Goal: Task Accomplishment & Management: Complete application form

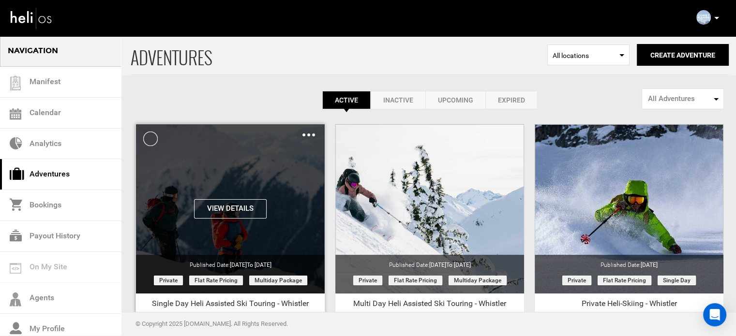
click at [311, 135] on img at bounding box center [308, 135] width 13 height 3
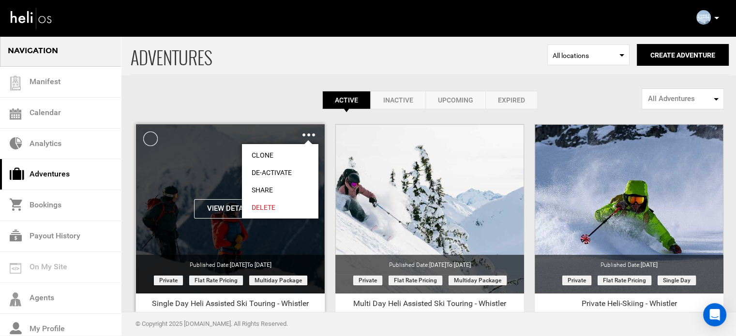
click at [263, 190] on link "Share" at bounding box center [280, 189] width 76 height 17
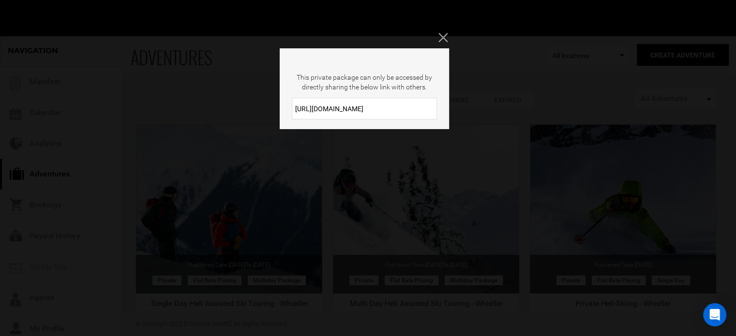
click at [322, 112] on input "https://heli.life/F64pTN" at bounding box center [364, 109] width 145 height 22
click at [323, 112] on input "https://heli.life/F64pTN" at bounding box center [364, 109] width 145 height 22
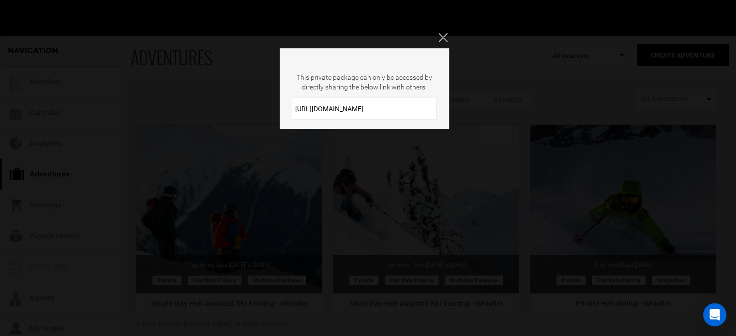
click at [323, 112] on input "https://heli.life/F64pTN" at bounding box center [364, 109] width 145 height 22
click at [439, 39] on icon "Close" at bounding box center [442, 37] width 9 height 9
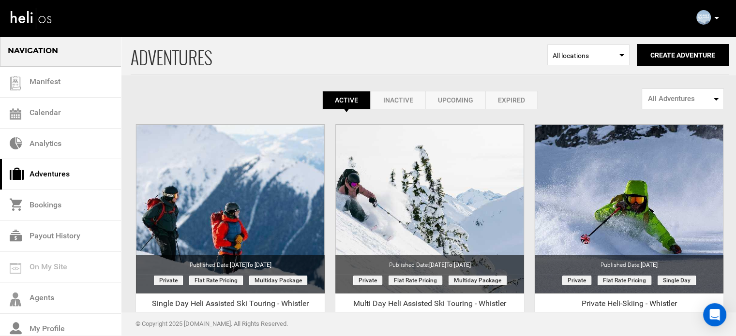
click at [531, 104] on link "Expired" at bounding box center [511, 100] width 52 height 18
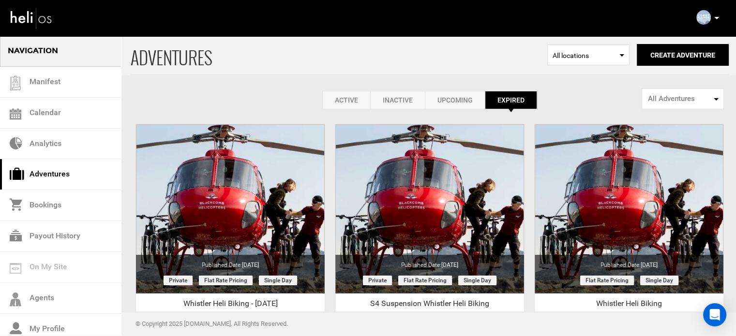
click at [361, 98] on link "Active" at bounding box center [346, 100] width 48 height 18
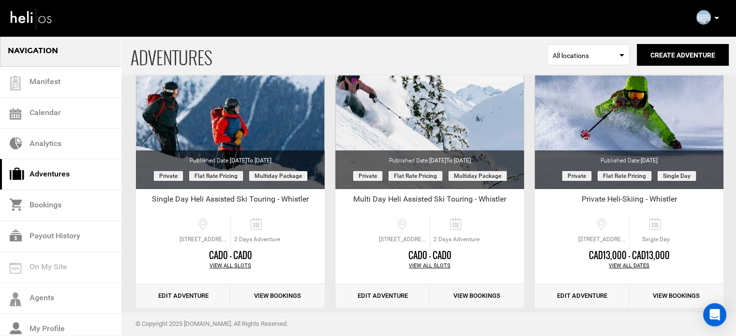
scroll to position [105, 0]
drag, startPoint x: 187, startPoint y: 198, endPoint x: 310, endPoint y: 199, distance: 122.4
click at [310, 199] on div "Single Day Heli Assisted Ski Touring - Whistler" at bounding box center [230, 201] width 189 height 15
drag, startPoint x: 350, startPoint y: 199, endPoint x: 508, endPoint y: 196, distance: 157.3
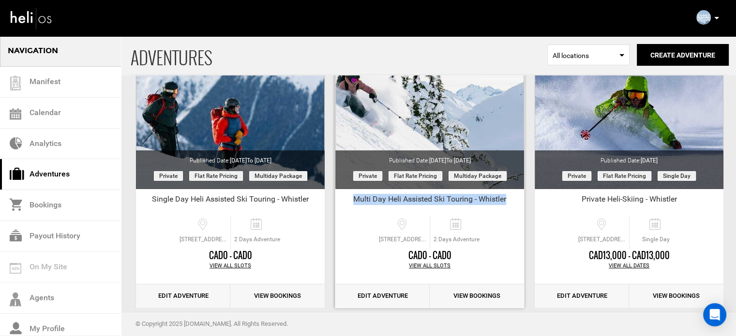
click at [508, 196] on div "Multi Day Heli Assisted Ski Touring - Whistler" at bounding box center [429, 201] width 189 height 15
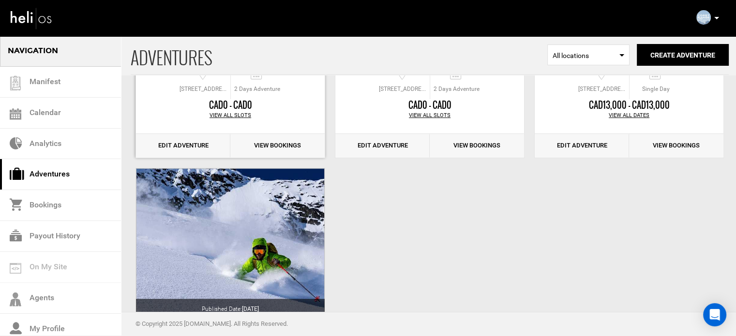
scroll to position [256, 0]
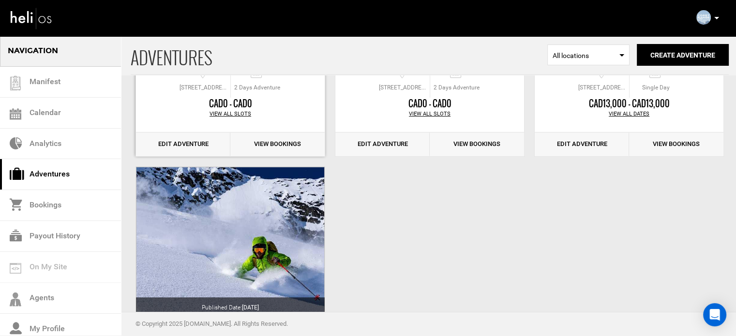
click at [187, 146] on link "Edit Adventure" at bounding box center [183, 145] width 94 height 24
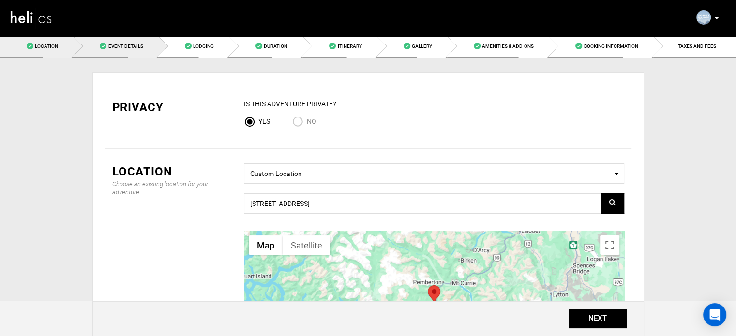
click at [125, 48] on span "Event Details" at bounding box center [125, 46] width 35 height 5
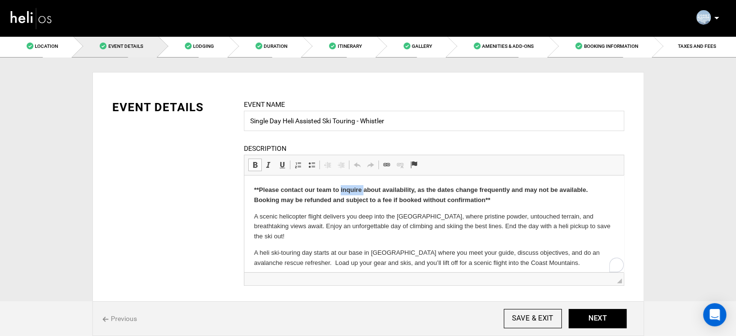
click at [348, 190] on strong "**Please contact our team to inquire about availability, as the dates change fr…" at bounding box center [421, 194] width 334 height 17
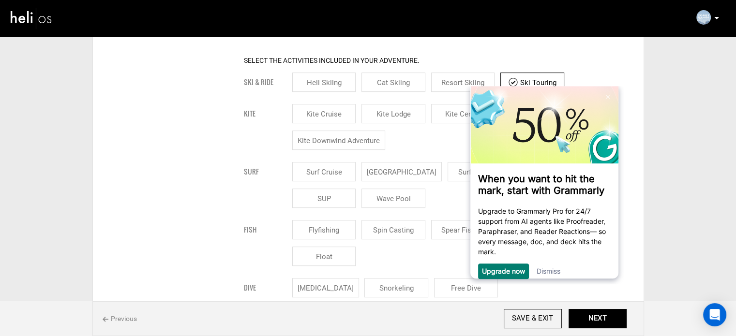
click at [549, 274] on link "Dismiss" at bounding box center [548, 271] width 24 height 8
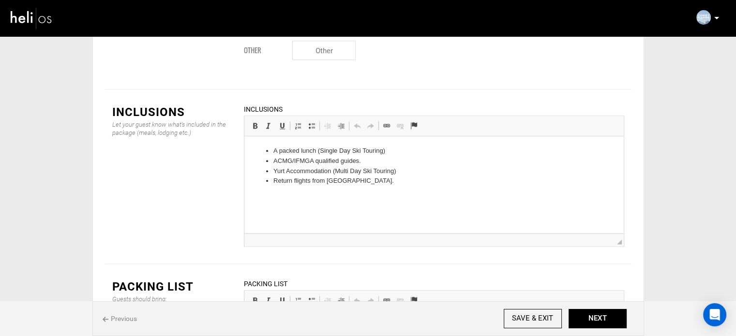
scroll to position [1280, 0]
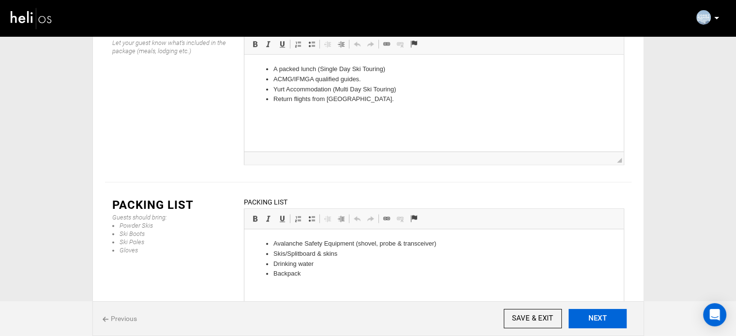
click at [585, 323] on button "NEXT" at bounding box center [597, 318] width 58 height 19
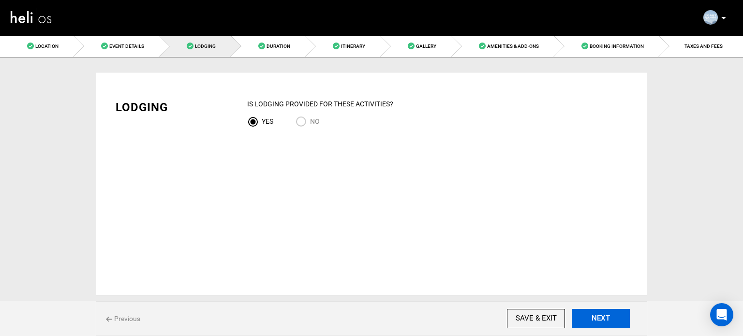
click at [593, 323] on button "NEXT" at bounding box center [601, 318] width 58 height 19
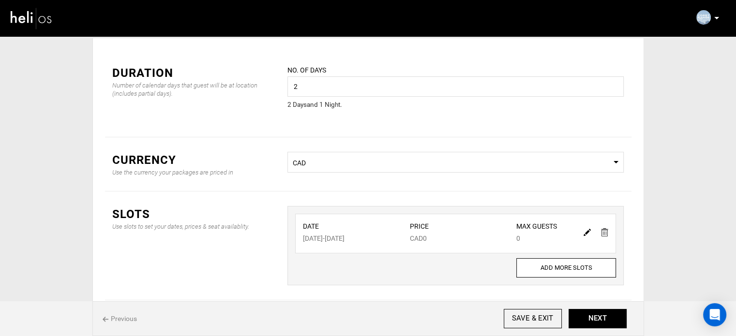
scroll to position [80, 0]
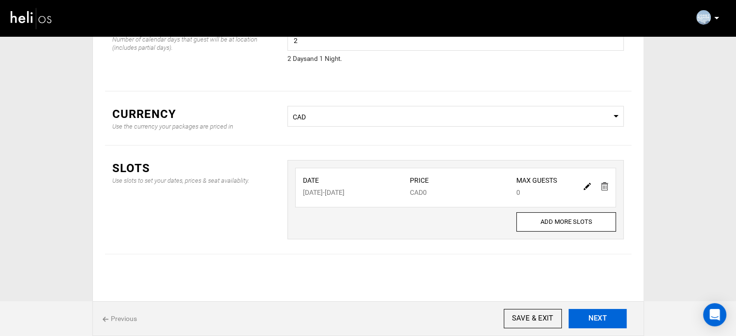
click at [586, 316] on button "NEXT" at bounding box center [597, 318] width 58 height 19
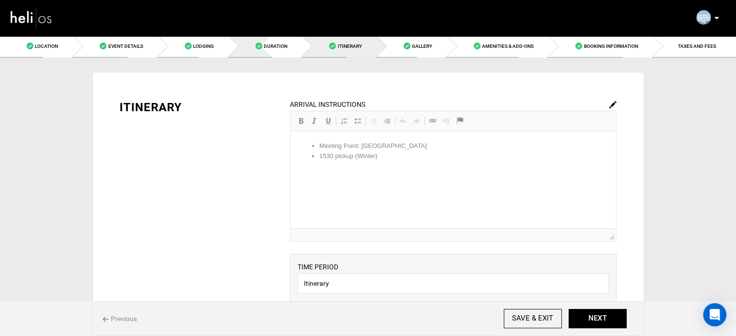
drag, startPoint x: 295, startPoint y: 48, endPoint x: 300, endPoint y: 58, distance: 10.8
click at [295, 48] on link "Duration" at bounding box center [266, 46] width 74 height 22
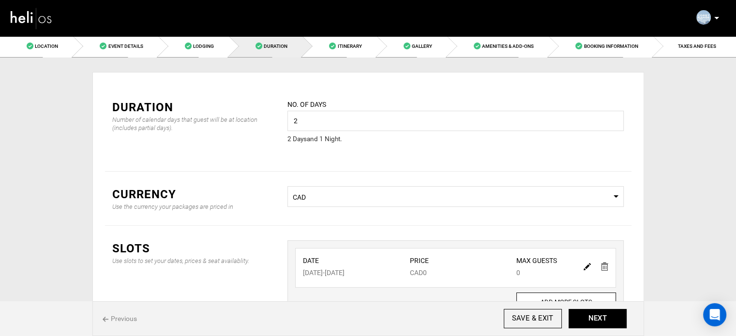
click at [584, 266] on img at bounding box center [586, 266] width 7 height 7
type input "04/06/2026"
type input "04/07/2026"
type input "0"
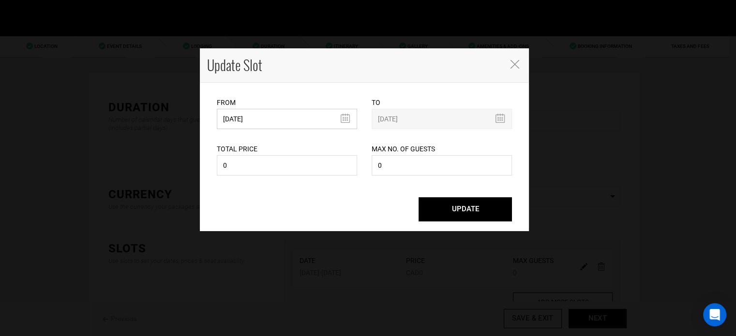
click at [242, 112] on input "04/06/2026" at bounding box center [287, 119] width 140 height 20
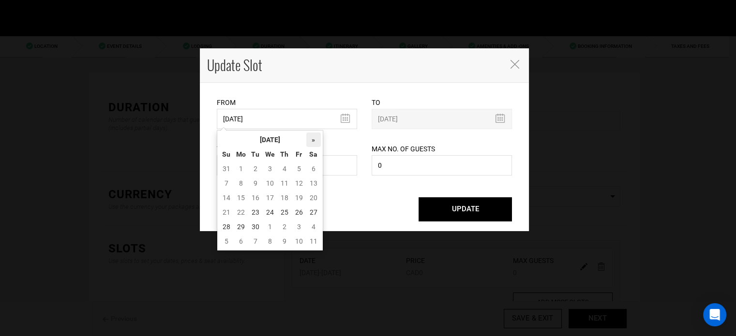
click at [313, 141] on th "»" at bounding box center [313, 140] width 15 height 15
drag, startPoint x: 283, startPoint y: 143, endPoint x: 314, endPoint y: 139, distance: 31.6
click at [284, 143] on th "October 2025" at bounding box center [270, 140] width 73 height 15
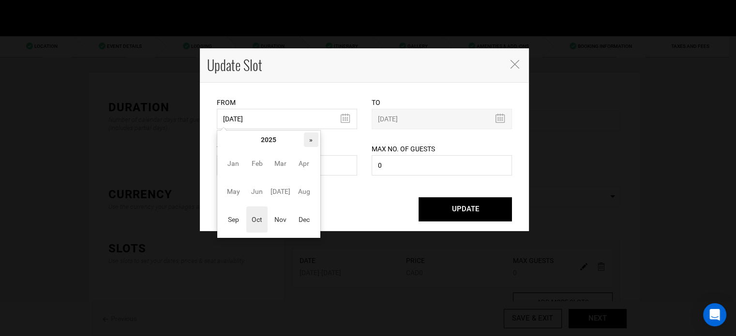
drag, startPoint x: 316, startPoint y: 139, endPoint x: 311, endPoint y: 142, distance: 6.5
click at [316, 139] on th "»" at bounding box center [311, 140] width 15 height 15
click at [279, 224] on span "Nov" at bounding box center [280, 220] width 22 height 26
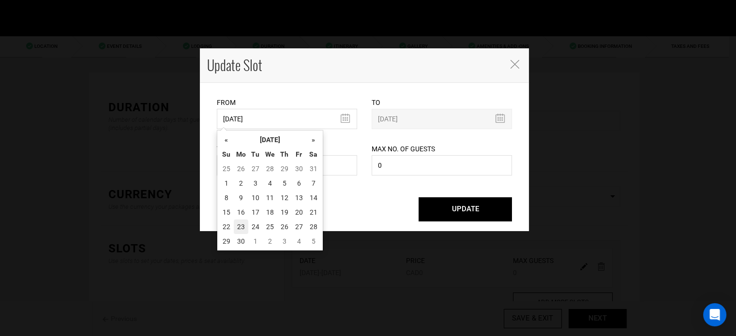
click at [246, 222] on td "23" at bounding box center [241, 227] width 15 height 15
type input "11/23/2026"
type input "11/24/2026"
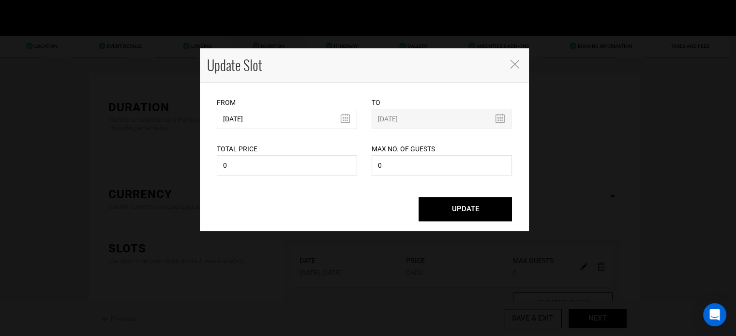
click at [463, 206] on button "UPDATE" at bounding box center [464, 209] width 93 height 24
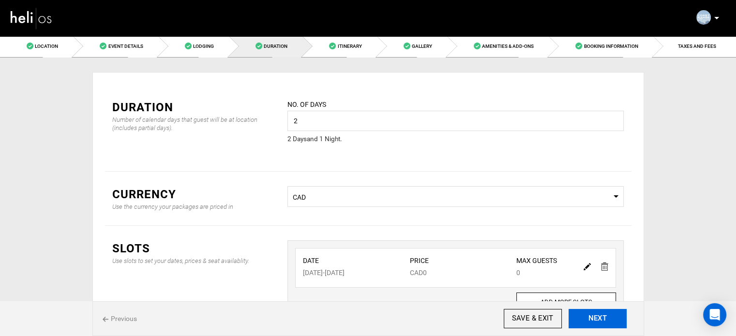
click at [602, 318] on button "NEXT" at bounding box center [597, 318] width 58 height 19
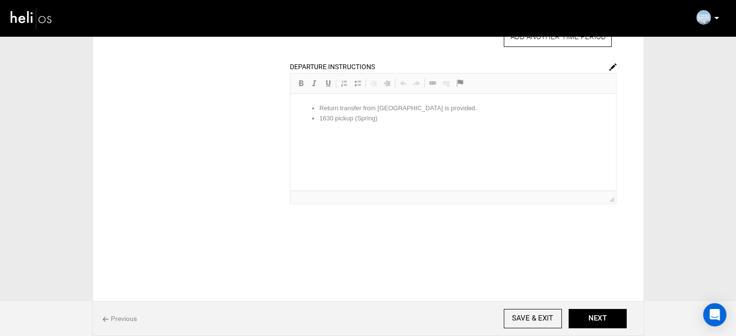
scroll to position [449, 0]
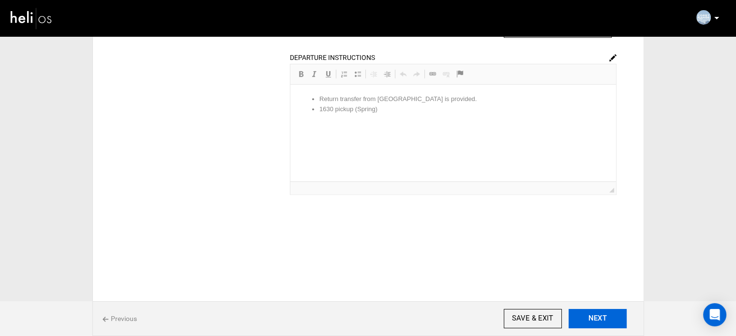
click at [608, 322] on button "NEXT" at bounding box center [597, 318] width 58 height 19
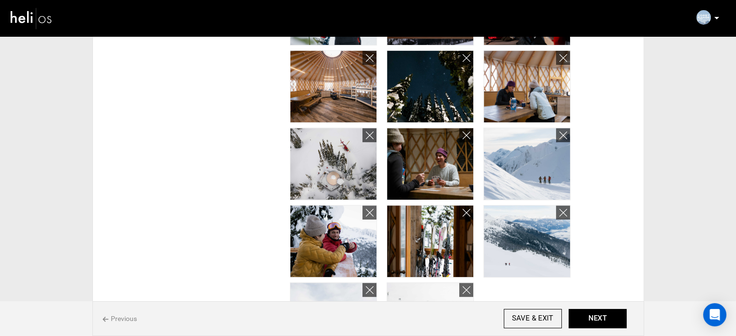
scroll to position [484, 0]
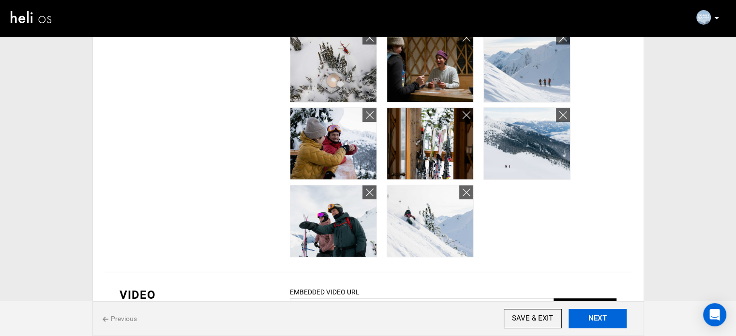
click at [604, 323] on button "NEXT" at bounding box center [597, 318] width 58 height 19
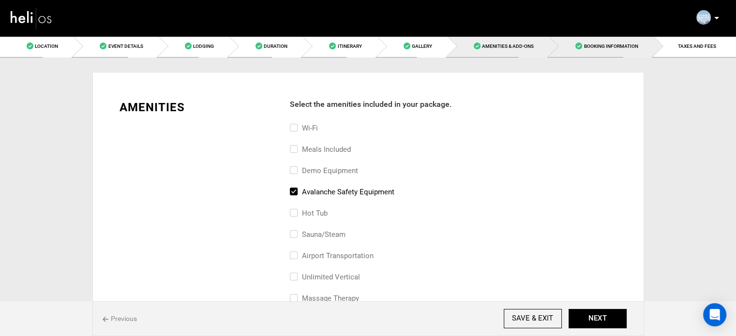
click at [604, 42] on link "Booking Information" at bounding box center [601, 46] width 104 height 22
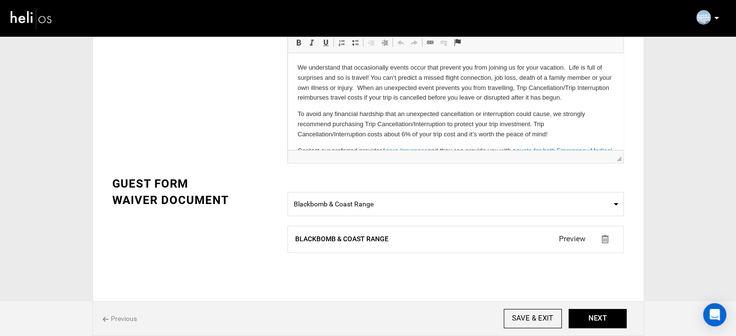
scroll to position [363, 0]
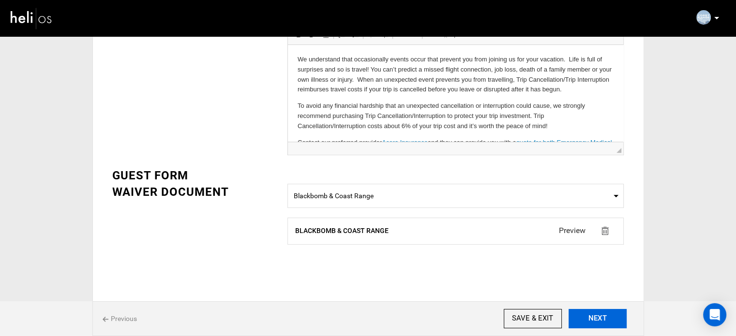
click at [606, 315] on button "NEXT" at bounding box center [597, 318] width 58 height 19
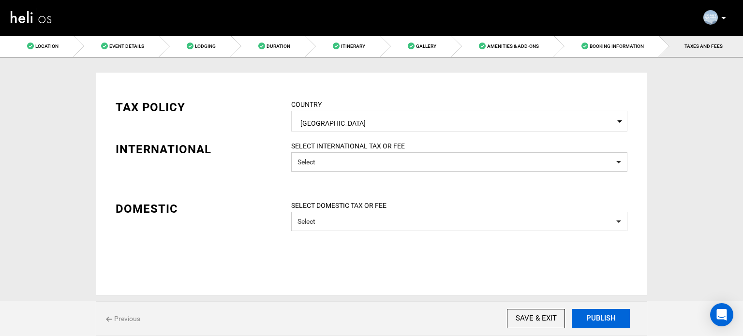
click at [608, 323] on button "PUBLISH" at bounding box center [601, 318] width 58 height 19
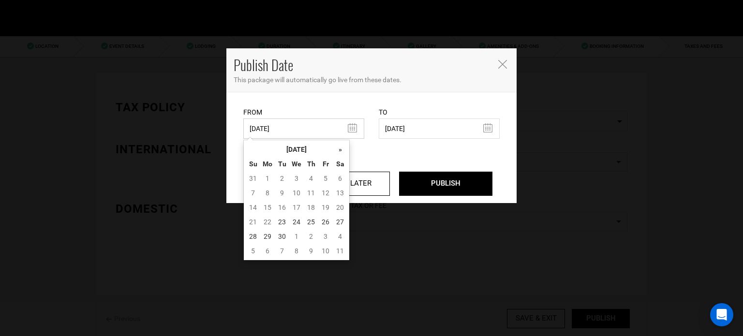
click at [246, 127] on input "06/09/2025" at bounding box center [303, 129] width 121 height 20
click at [277, 226] on td "23" at bounding box center [282, 222] width 15 height 15
type input "09/23/2025"
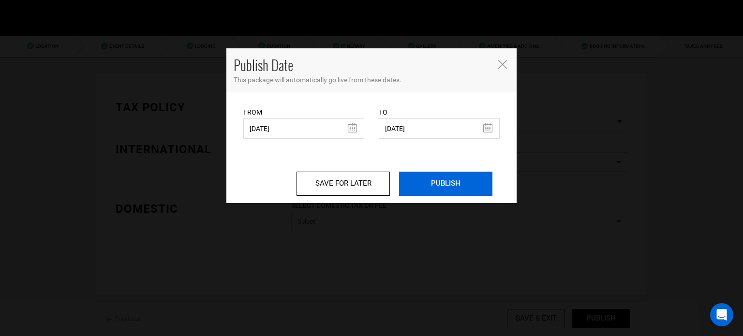
click at [476, 185] on input "PUBLISH" at bounding box center [445, 184] width 93 height 24
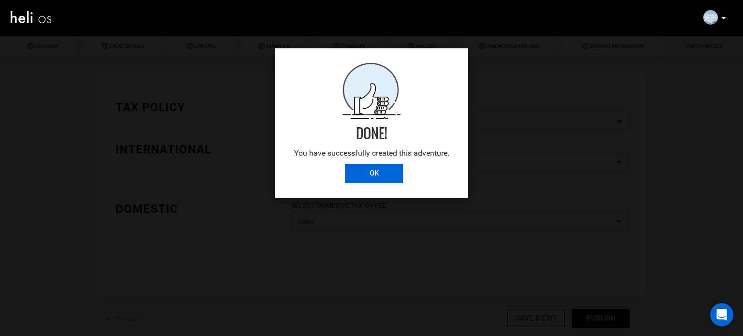
click at [369, 168] on input "OK" at bounding box center [374, 173] width 58 height 19
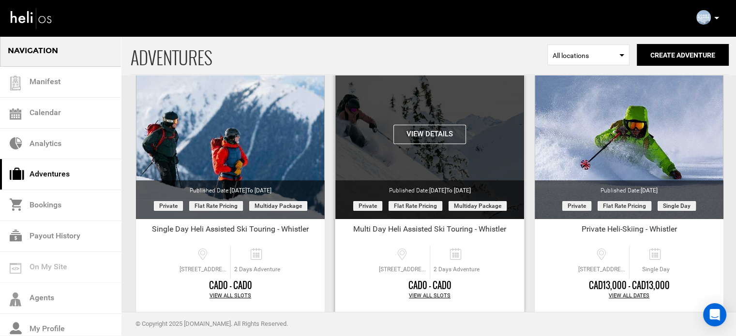
scroll to position [97, 0]
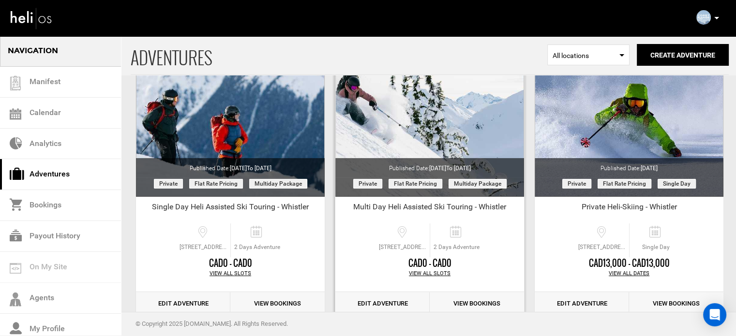
click at [380, 301] on link "Edit Adventure" at bounding box center [382, 304] width 94 height 24
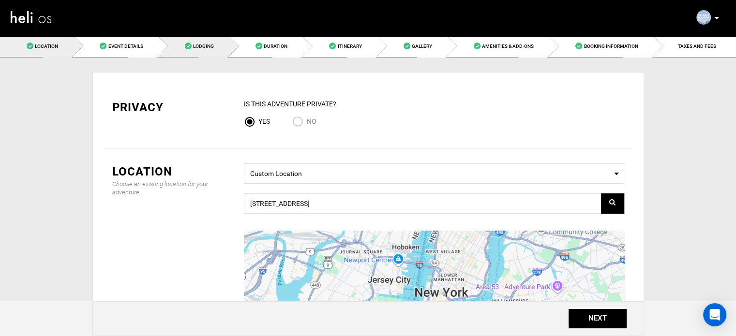
click at [206, 44] on span "Lodging" at bounding box center [203, 46] width 21 height 5
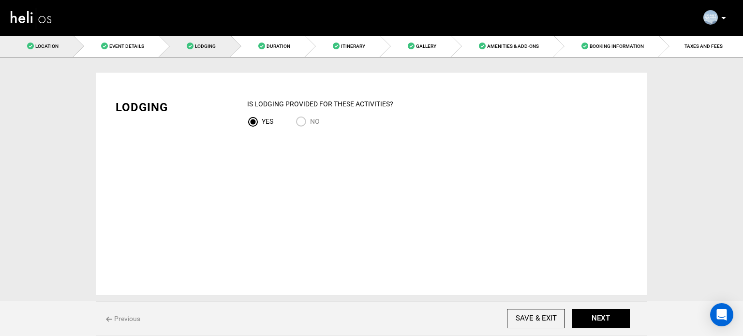
click at [54, 46] on span "Location" at bounding box center [46, 46] width 23 height 5
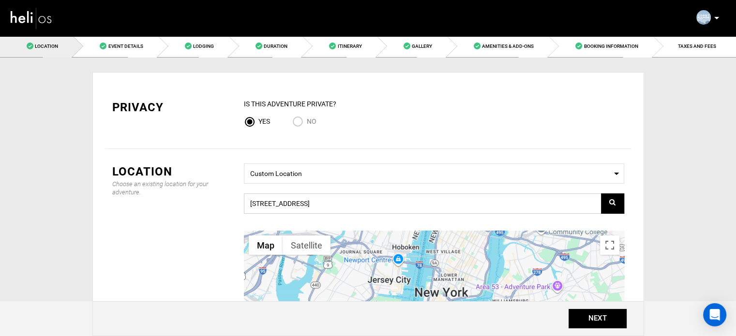
click at [299, 209] on input "539W+C9, Whistler, BC V8E, Canada" at bounding box center [434, 204] width 380 height 20
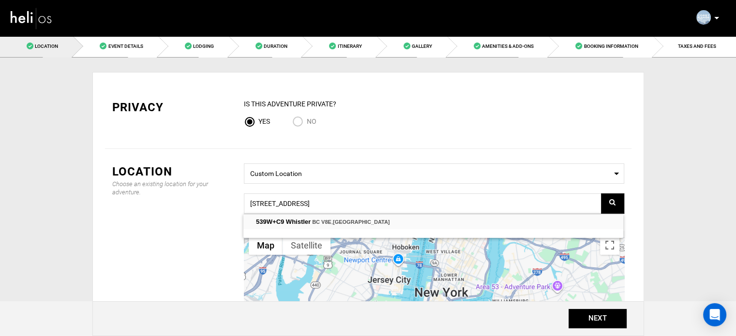
type input "539W+C9, Whistler, BC V8E, Canada"
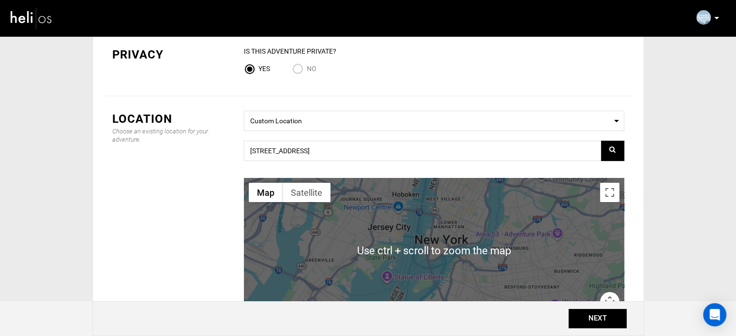
scroll to position [97, 0]
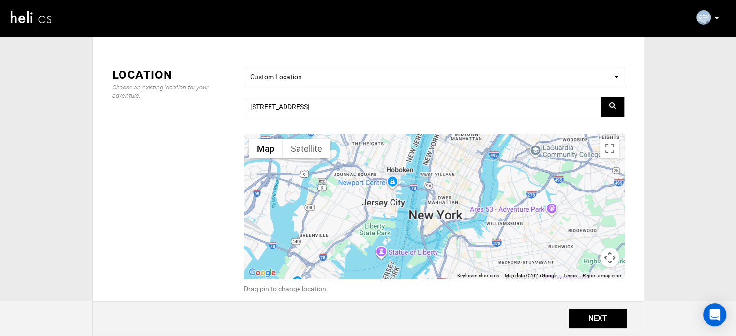
drag, startPoint x: 415, startPoint y: 212, endPoint x: 407, endPoint y: 241, distance: 29.9
click at [407, 241] on div at bounding box center [434, 206] width 380 height 145
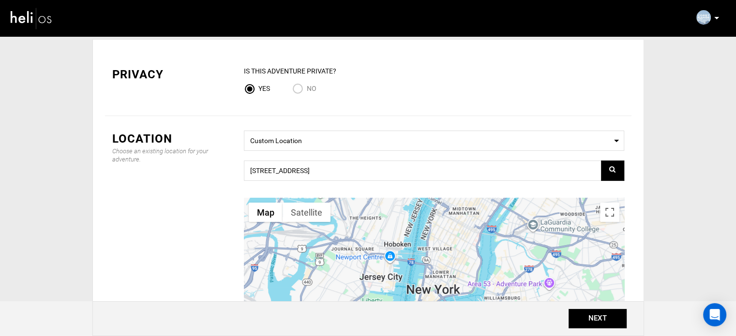
scroll to position [0, 0]
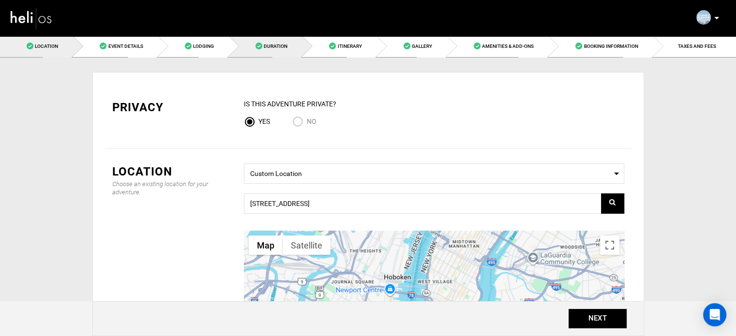
click at [273, 47] on span "Duration" at bounding box center [276, 46] width 24 height 5
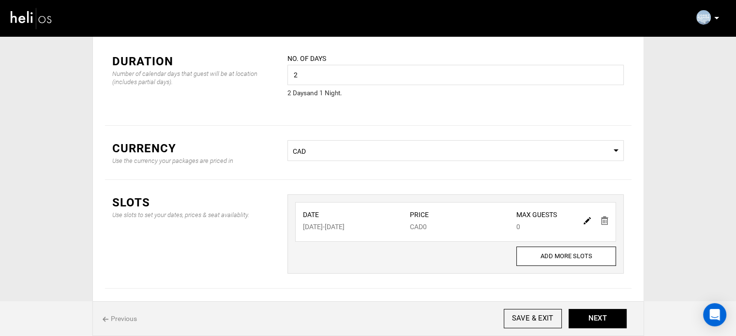
scroll to position [80, 0]
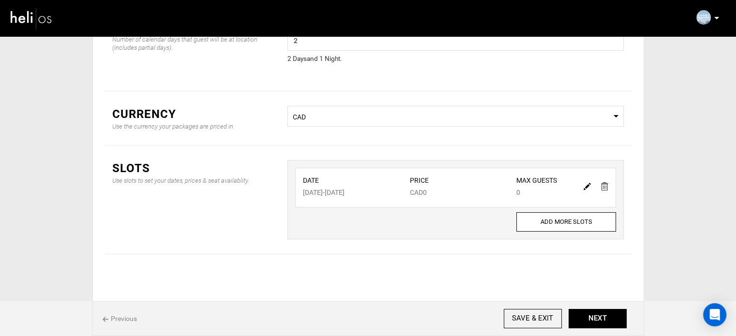
click at [583, 183] on div at bounding box center [595, 186] width 33 height 14
click at [584, 189] on img at bounding box center [586, 186] width 7 height 7
type input "04/06/2026"
type input "04/07/2026"
type input "0"
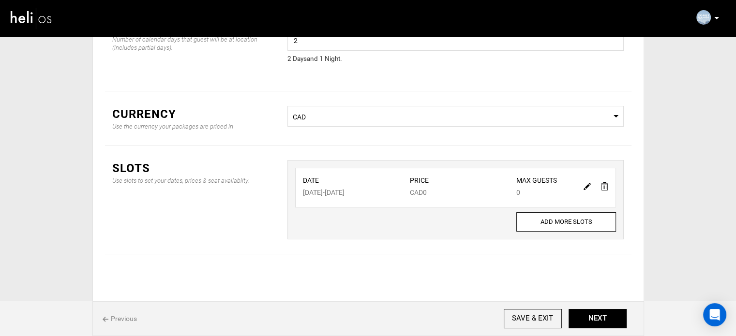
type input "0"
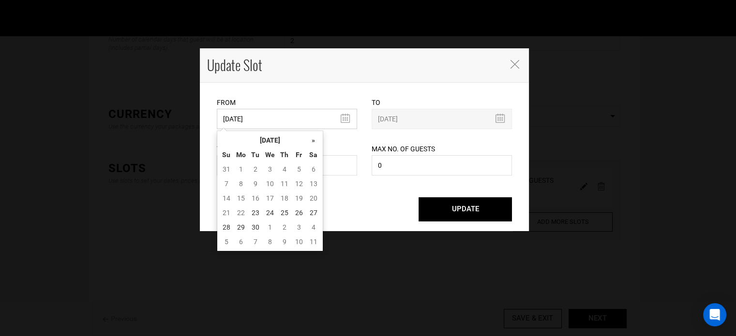
click at [256, 126] on input "04/06/2026" at bounding box center [287, 119] width 140 height 20
click at [270, 139] on th "September 2025" at bounding box center [270, 140] width 73 height 15
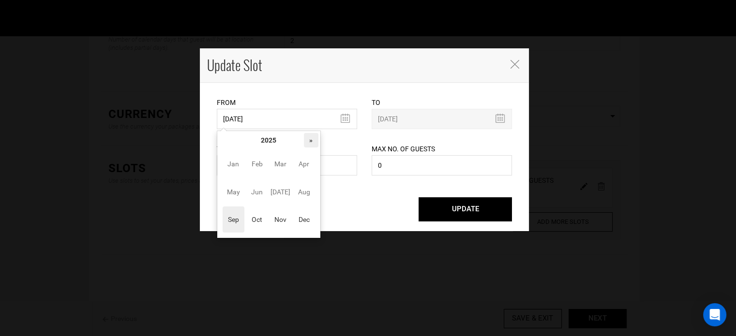
click at [314, 142] on th "»" at bounding box center [311, 140] width 15 height 15
click at [278, 220] on span "Nov" at bounding box center [280, 220] width 22 height 26
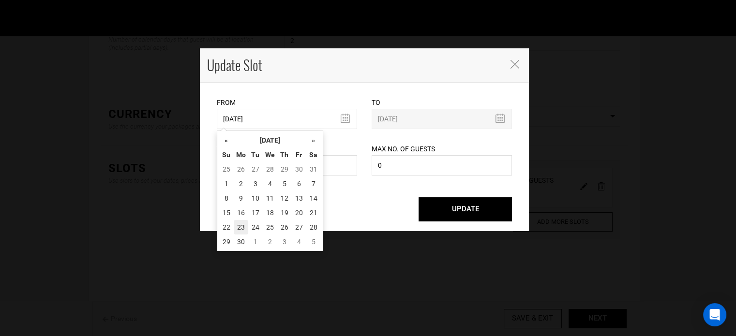
click at [238, 224] on td "23" at bounding box center [241, 227] width 15 height 15
type input "11/23/2026"
type input "11/24/2026"
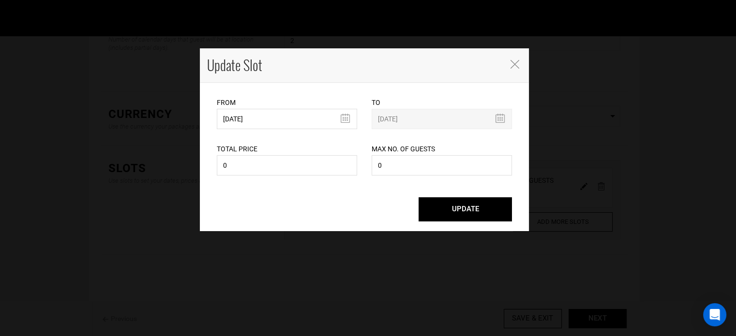
click at [492, 209] on button "UPDATE" at bounding box center [464, 209] width 93 height 24
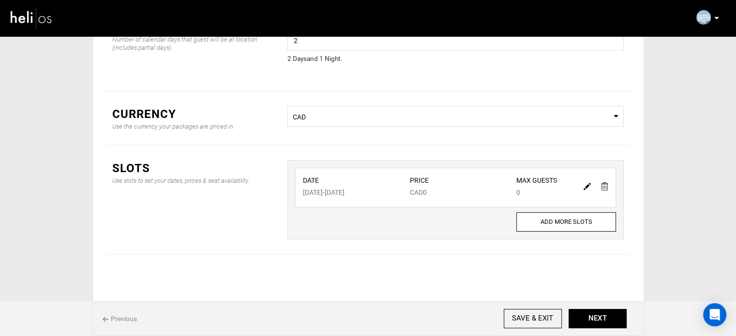
scroll to position [0, 0]
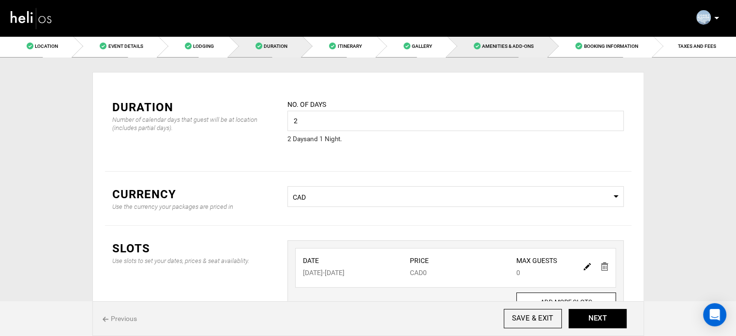
click at [494, 53] on link "Amenities & Add-Ons" at bounding box center [498, 46] width 102 height 22
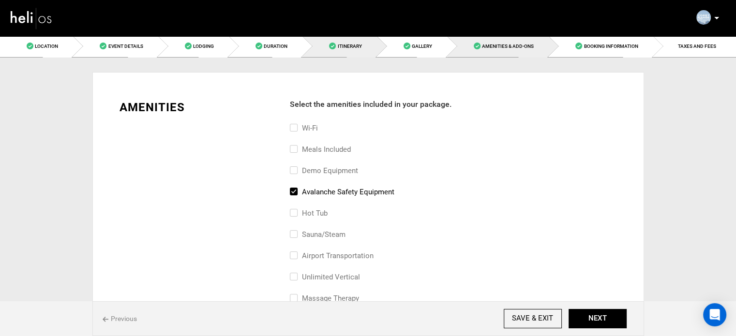
click at [359, 48] on span "Itinerary" at bounding box center [349, 46] width 24 height 5
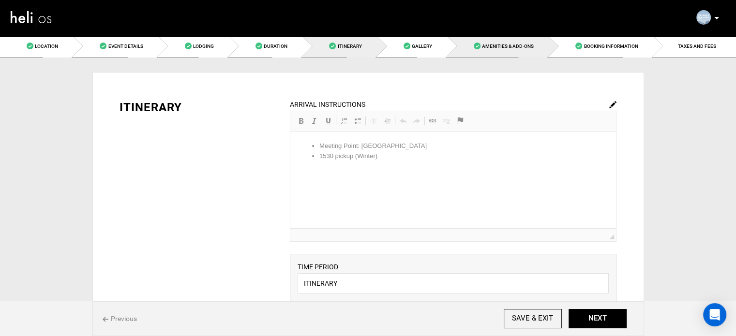
click at [497, 49] on link "Amenities & Add-Ons" at bounding box center [498, 46] width 102 height 22
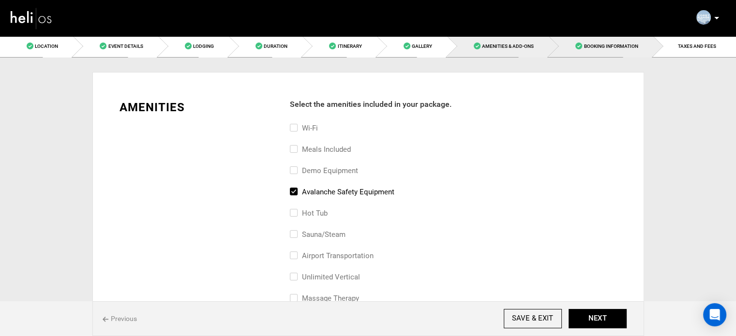
click at [613, 52] on link "Booking Information" at bounding box center [601, 46] width 104 height 22
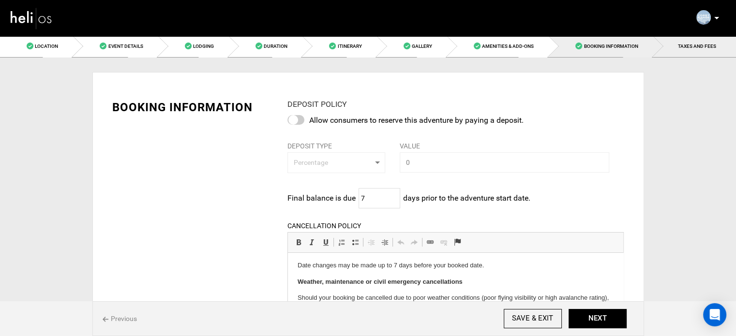
click at [692, 50] on link "TAXES AND FEES" at bounding box center [694, 46] width 83 height 22
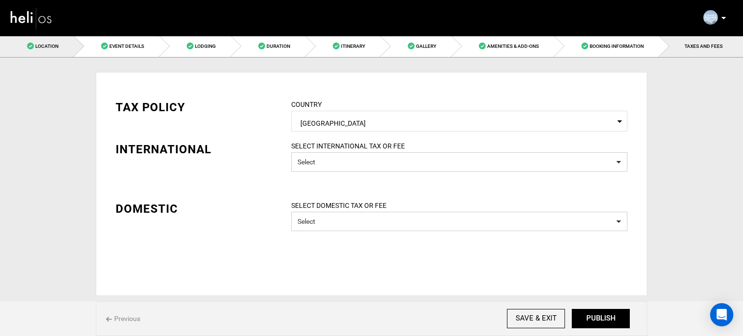
click at [66, 43] on link "Location" at bounding box center [37, 46] width 74 height 22
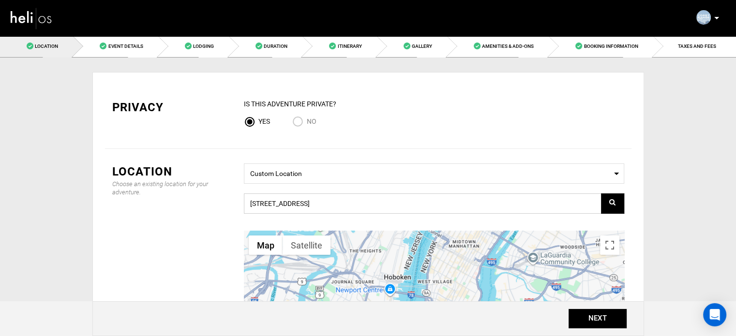
click at [312, 202] on input "539W+C9, Whistler, BC V8E, Canada" at bounding box center [434, 204] width 380 height 20
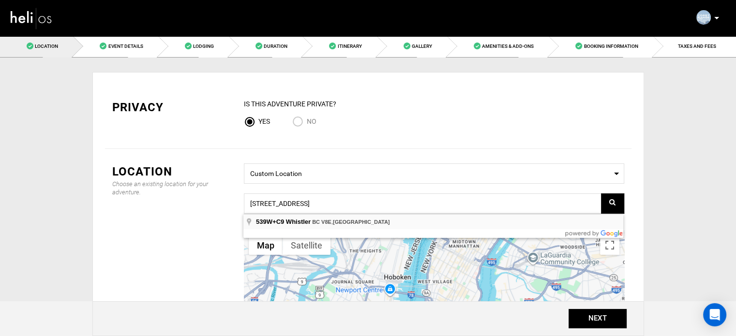
type input "539W+C9, Whistler, BC V8E, Canada"
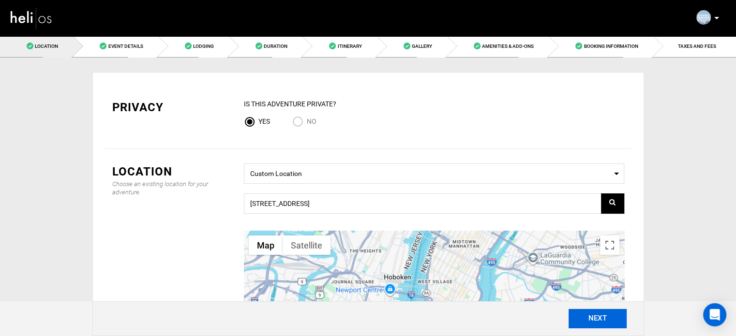
click at [596, 318] on button "NEXT" at bounding box center [597, 318] width 58 height 19
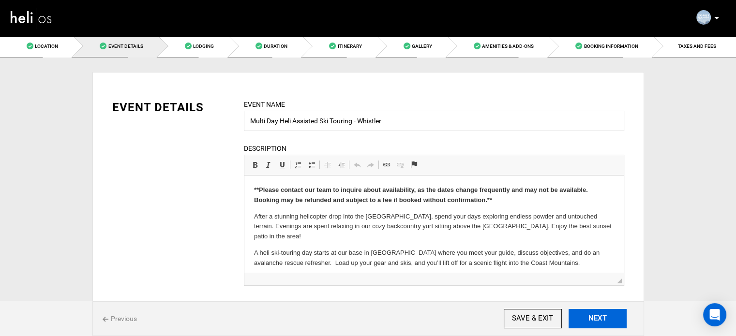
click at [602, 314] on button "NEXT" at bounding box center [597, 318] width 58 height 19
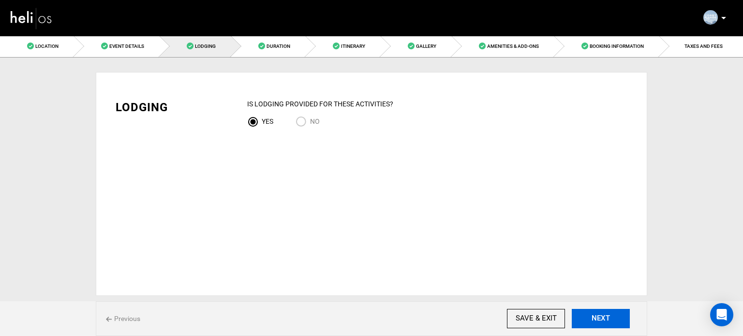
click at [601, 317] on button "NEXT" at bounding box center [601, 318] width 58 height 19
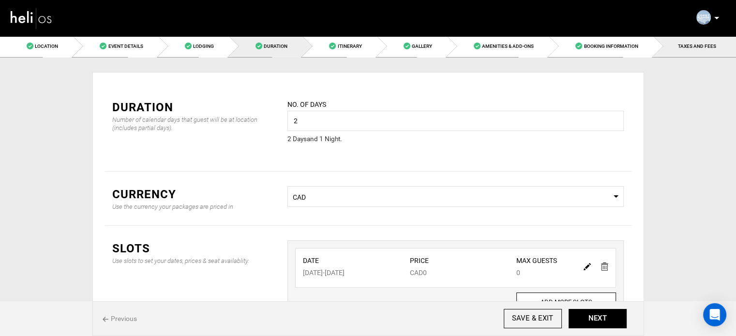
click at [677, 42] on link "TAXES AND FEES" at bounding box center [694, 46] width 83 height 22
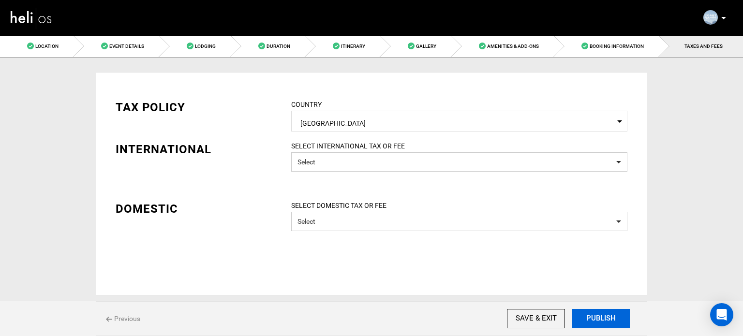
click at [588, 319] on button "PUBLISH" at bounding box center [601, 318] width 58 height 19
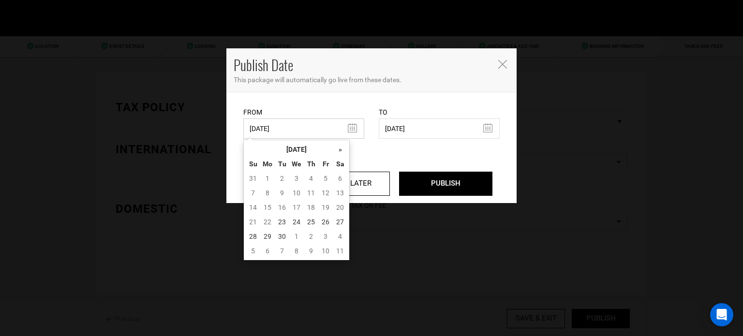
click at [297, 134] on input "06/09/2025" at bounding box center [303, 129] width 121 height 20
click at [281, 226] on td "23" at bounding box center [282, 222] width 15 height 15
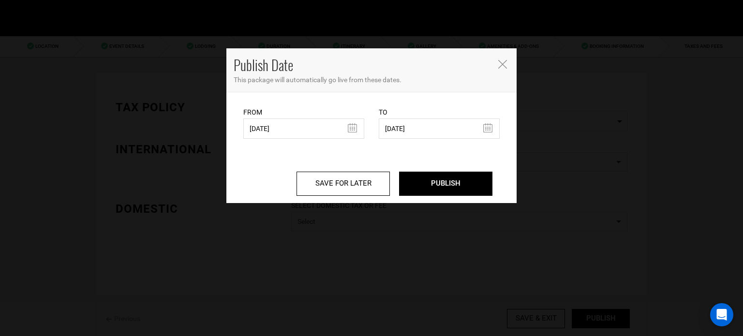
type input "09/23/2025"
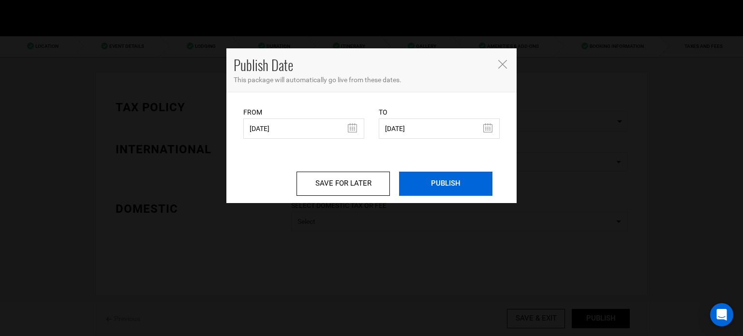
click at [457, 179] on input "PUBLISH" at bounding box center [445, 184] width 93 height 24
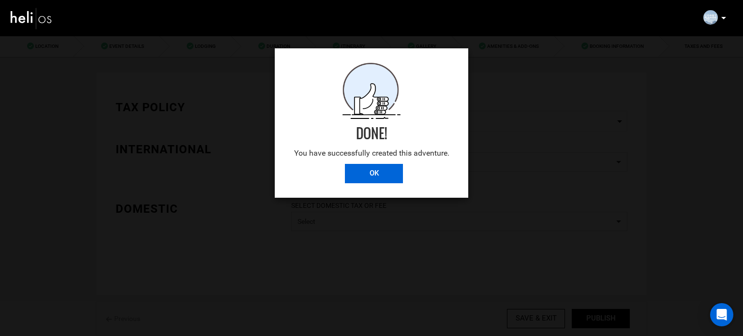
click at [385, 171] on input "OK" at bounding box center [374, 173] width 58 height 19
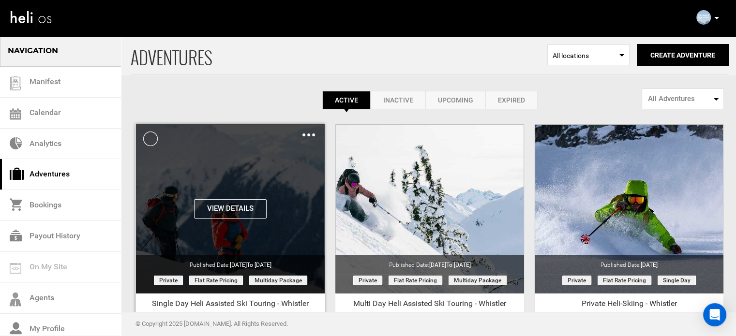
click at [244, 207] on button "View Details" at bounding box center [230, 208] width 73 height 19
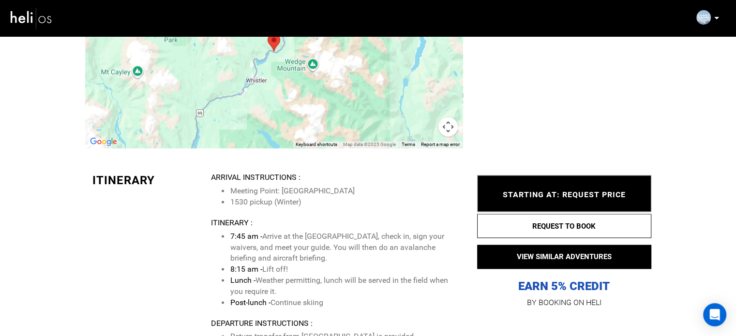
scroll to position [1113, 0]
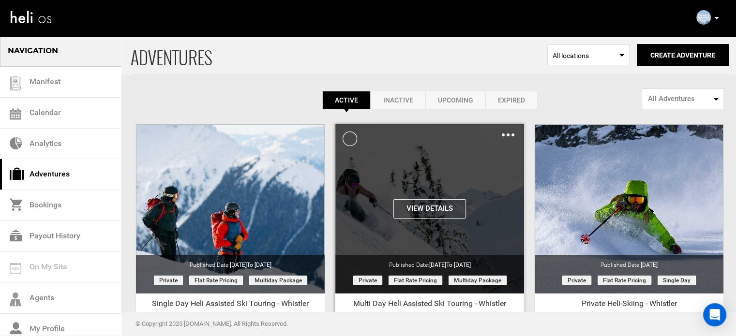
click at [439, 210] on button "View Details" at bounding box center [429, 208] width 73 height 19
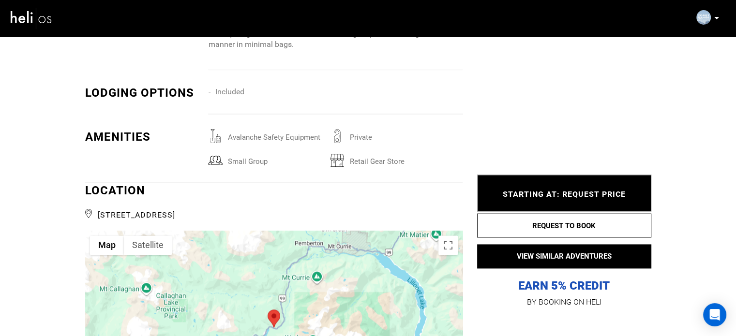
scroll to position [1403, 0]
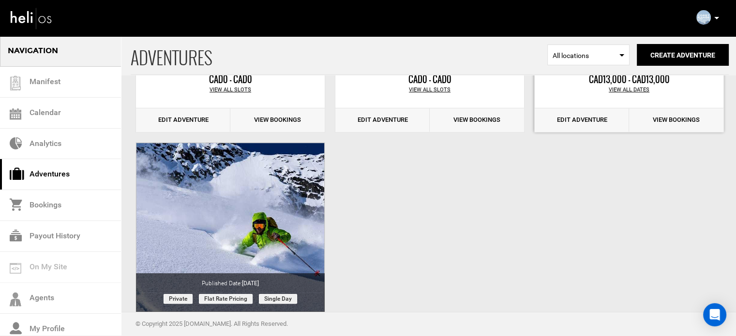
scroll to position [419, 0]
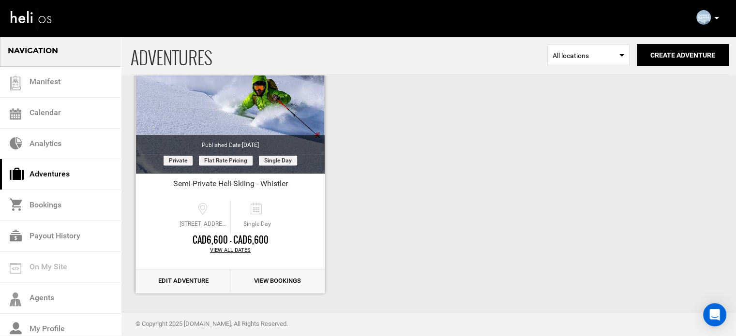
click at [186, 282] on link "Edit Adventure" at bounding box center [183, 281] width 94 height 24
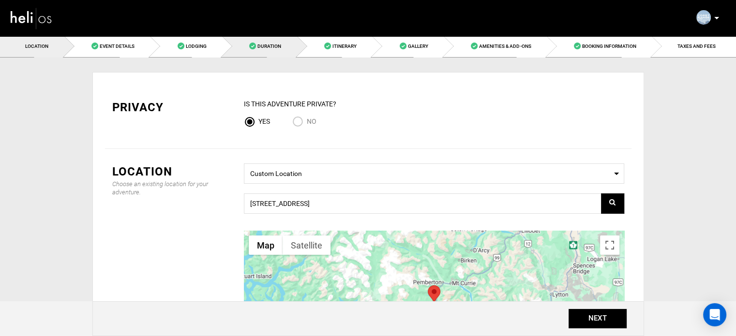
drag, startPoint x: 270, startPoint y: 46, endPoint x: 283, endPoint y: 51, distance: 13.5
click at [271, 46] on span "Duration" at bounding box center [269, 46] width 24 height 5
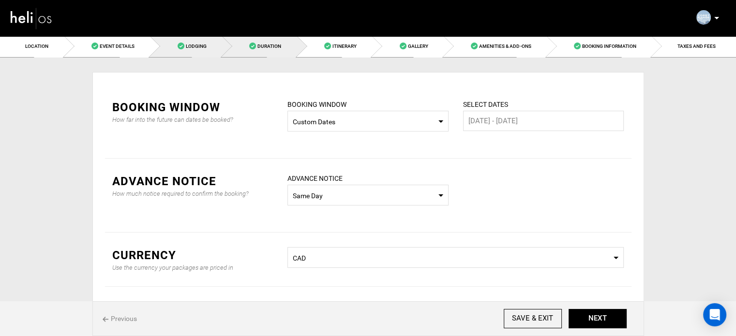
click at [208, 50] on link "Lodging" at bounding box center [186, 46] width 72 height 22
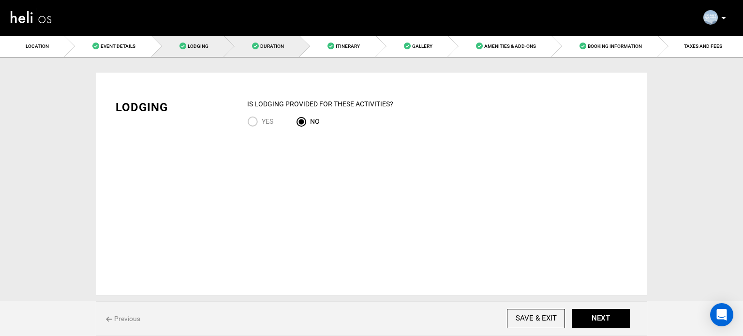
click at [264, 48] on span "Duration" at bounding box center [272, 46] width 24 height 5
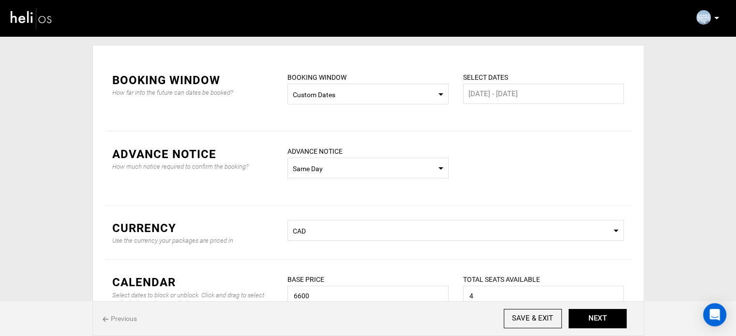
scroll to position [48, 0]
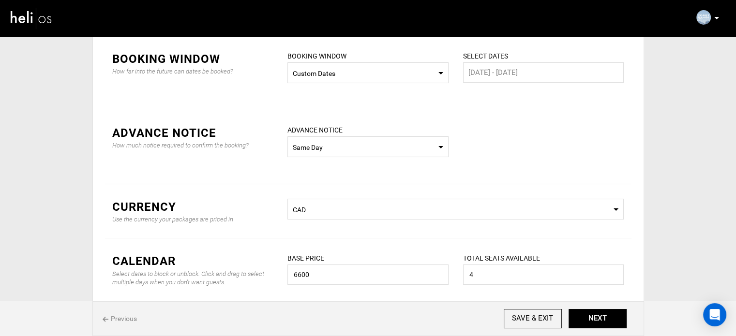
click at [354, 71] on span "Custom Dates" at bounding box center [368, 74] width 150 height 10
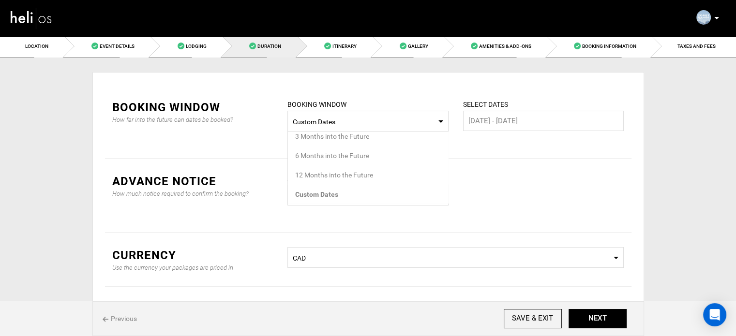
scroll to position [72, 0]
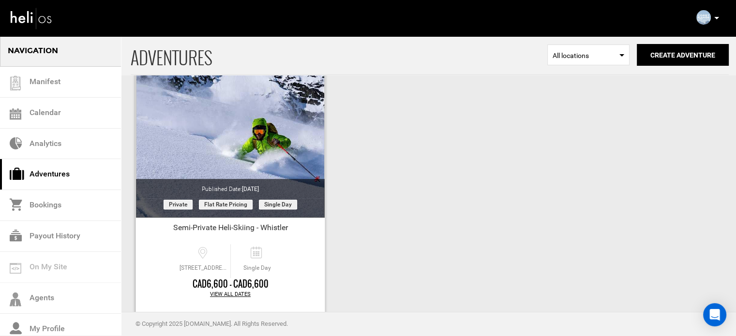
scroll to position [419, 0]
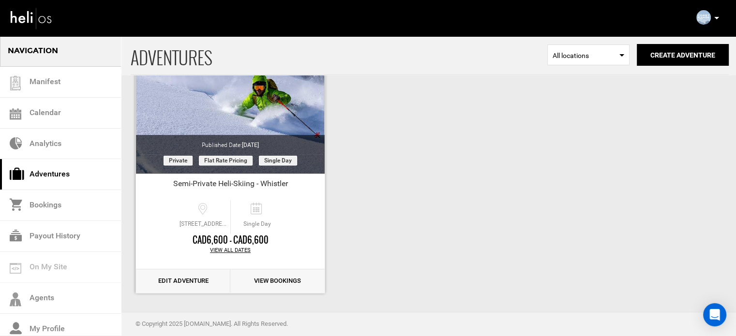
click at [184, 282] on link "Edit Adventure" at bounding box center [183, 281] width 94 height 24
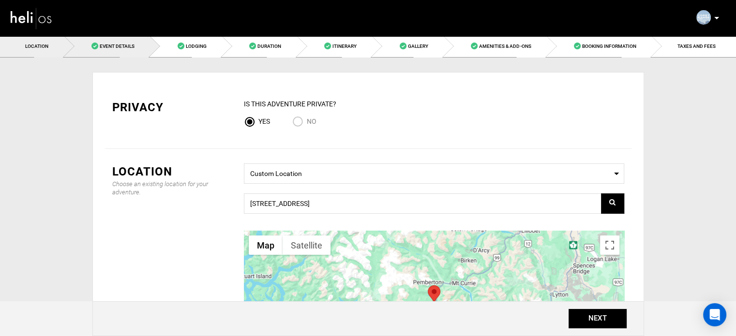
click at [147, 55] on link "Event Details" at bounding box center [107, 46] width 86 height 22
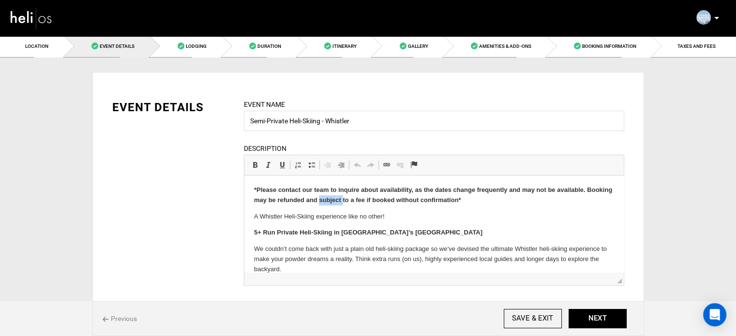
click at [363, 202] on strong "*Please contact our team to inquire about availability, as the dates change fre…" at bounding box center [433, 194] width 358 height 17
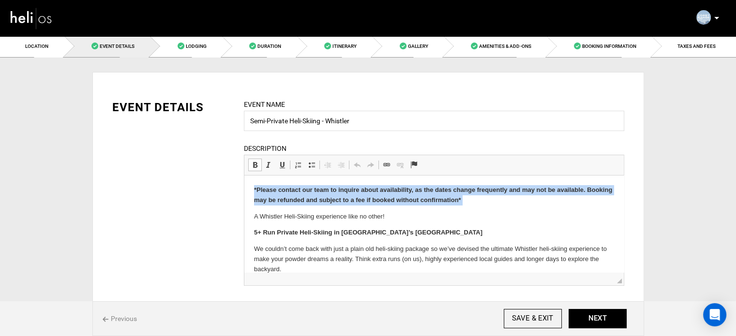
click at [363, 202] on strong "*Please contact our team to inquire about availability, as the dates change fre…" at bounding box center [433, 194] width 358 height 17
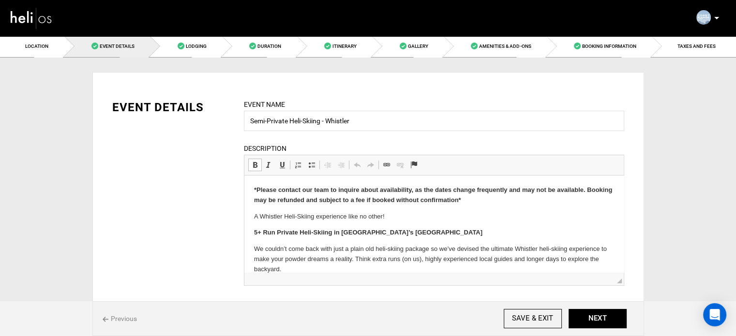
click at [428, 216] on p "A Whistler Heli-Skiing experience like no other!" at bounding box center [434, 217] width 360 height 10
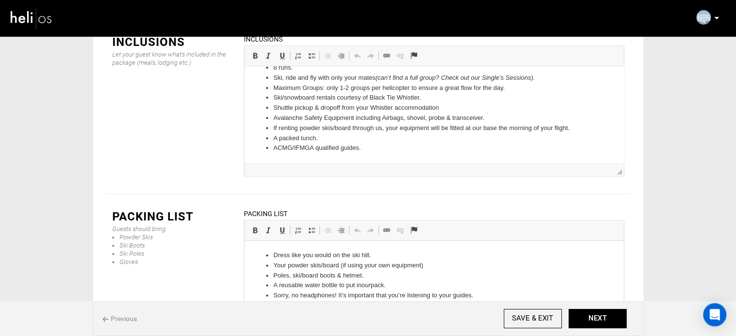
scroll to position [1280, 0]
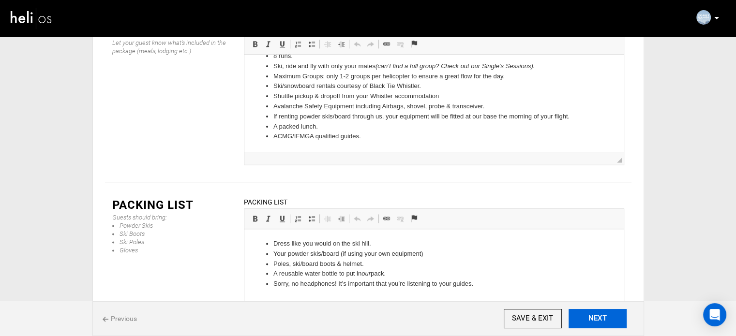
click at [604, 315] on button "NEXT" at bounding box center [597, 318] width 58 height 19
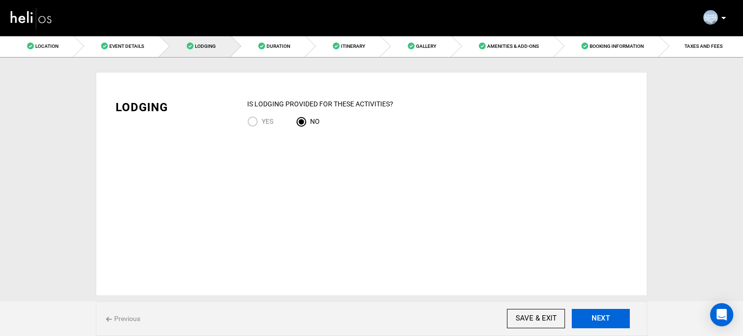
click at [603, 316] on button "NEXT" at bounding box center [601, 318] width 58 height 19
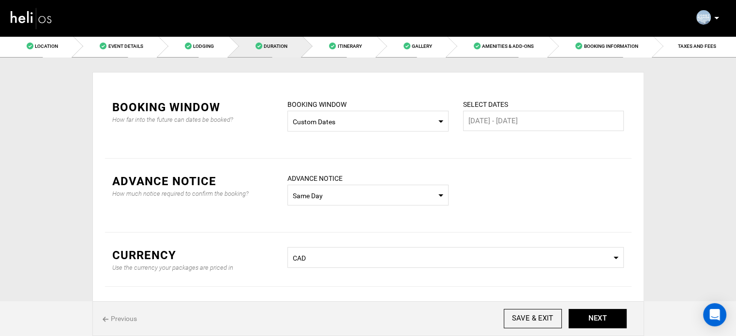
click at [437, 120] on span "Custom Dates" at bounding box center [368, 122] width 150 height 10
click at [326, 176] on div "12 Months into the Future" at bounding box center [368, 175] width 146 height 10
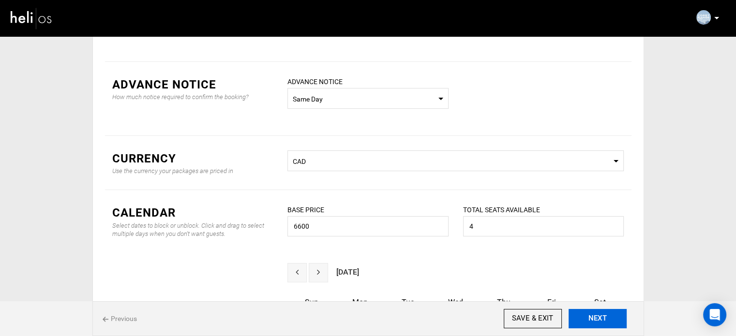
click at [606, 321] on button "NEXT" at bounding box center [597, 318] width 58 height 19
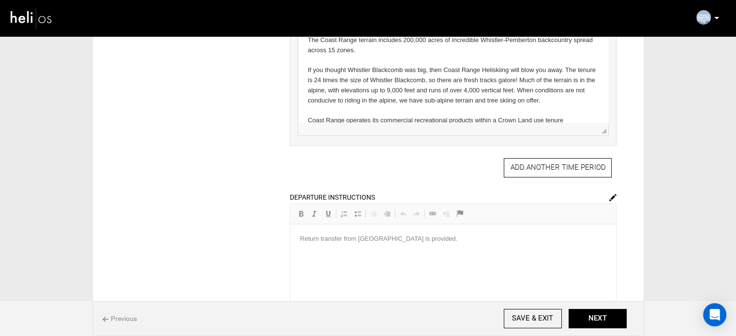
scroll to position [435, 0]
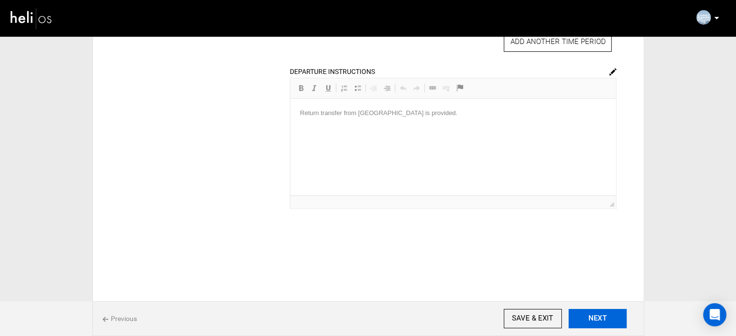
click at [588, 319] on button "NEXT" at bounding box center [597, 318] width 58 height 19
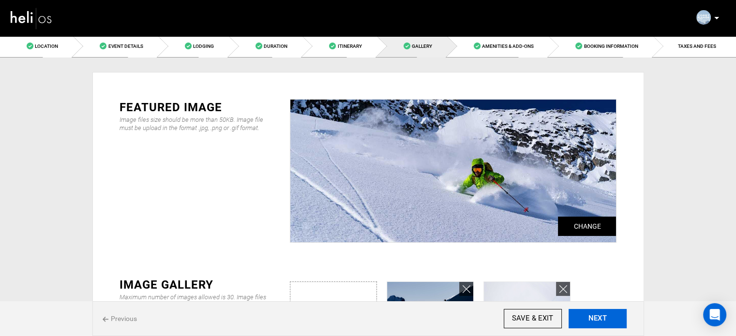
click at [588, 319] on button "NEXT" at bounding box center [597, 318] width 58 height 19
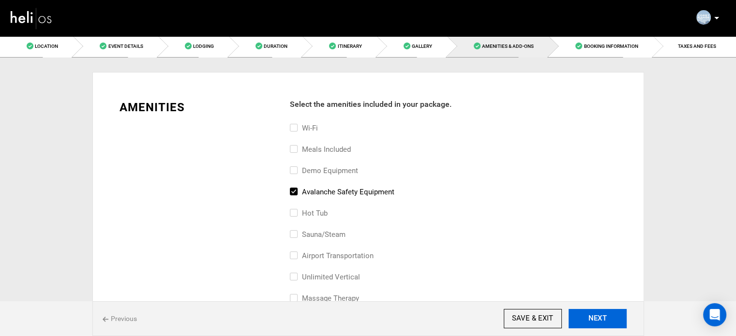
click at [588, 319] on button "NEXT" at bounding box center [597, 318] width 58 height 19
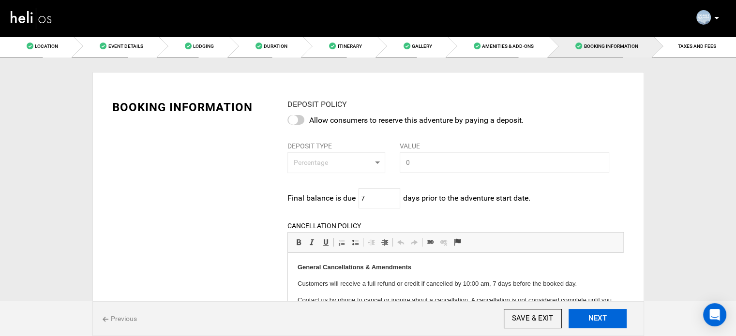
click at [588, 319] on button "NEXT" at bounding box center [597, 318] width 58 height 19
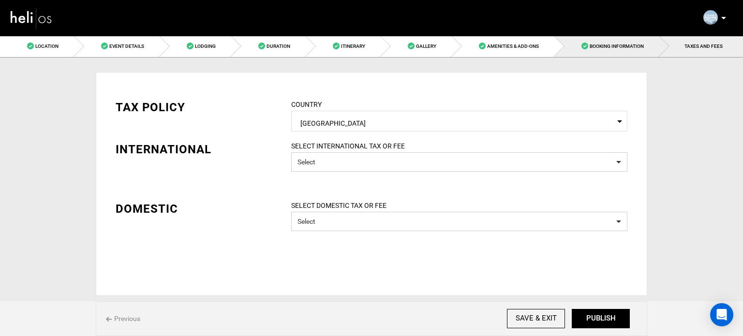
click at [638, 39] on link "Booking Information" at bounding box center [606, 46] width 105 height 22
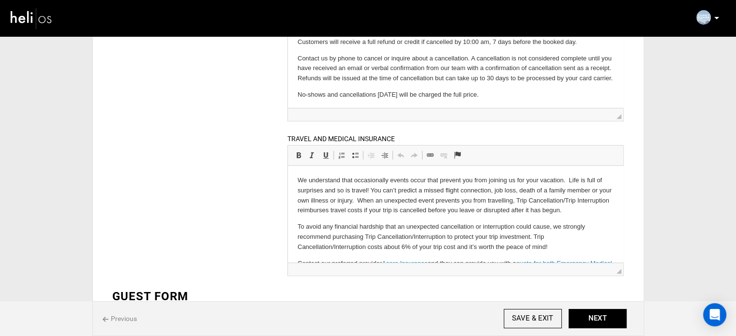
scroll to position [363, 0]
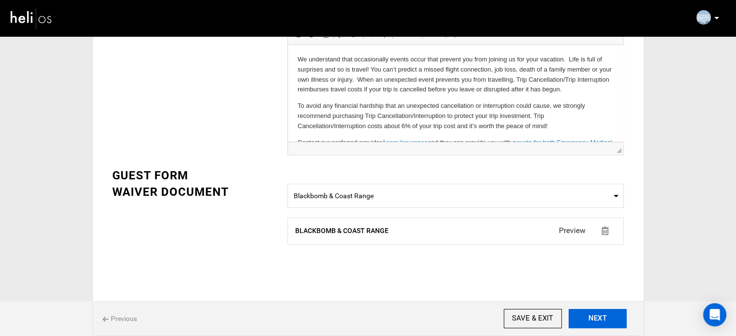
click at [608, 314] on button "NEXT" at bounding box center [597, 318] width 58 height 19
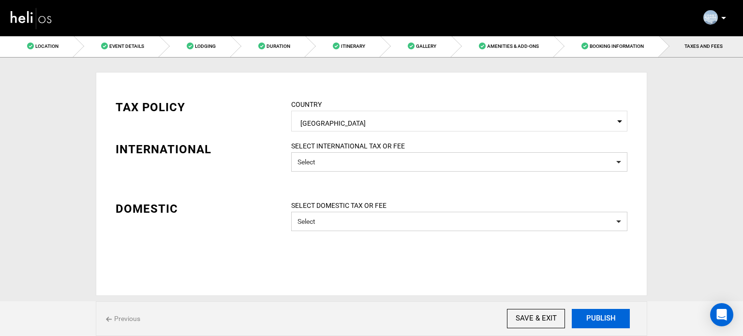
click at [608, 314] on button "PUBLISH" at bounding box center [601, 318] width 58 height 19
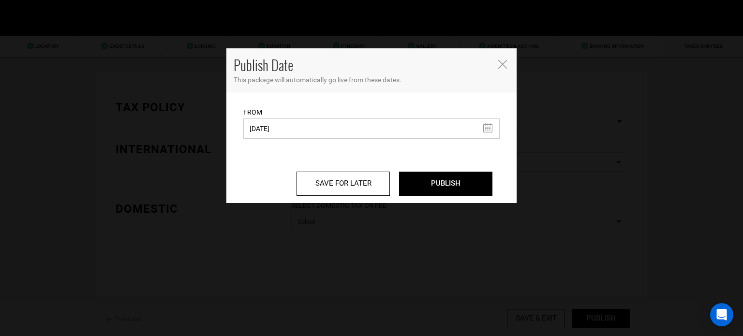
click at [281, 130] on input "06/09/2025" at bounding box center [371, 129] width 256 height 20
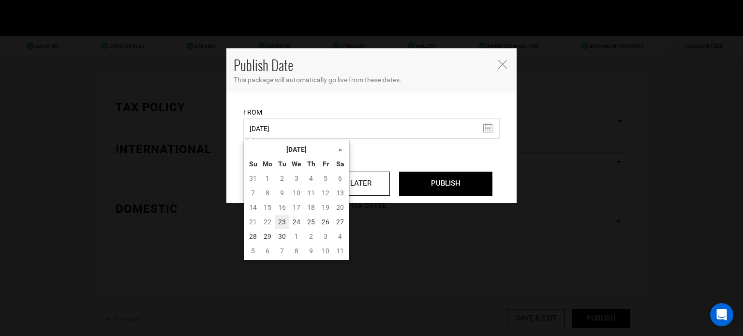
click at [282, 220] on td "23" at bounding box center [282, 222] width 15 height 15
type input "09/23/2025"
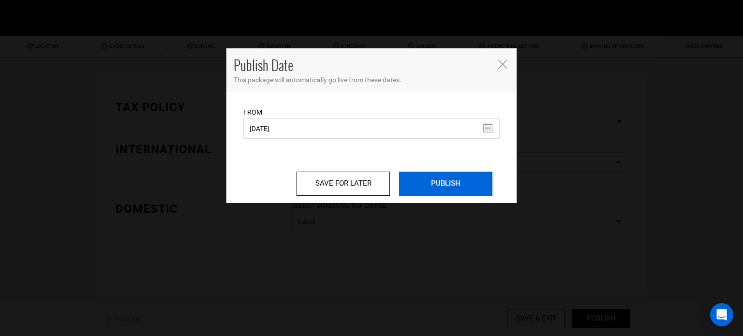
click at [455, 183] on input "PUBLISH" at bounding box center [445, 184] width 93 height 24
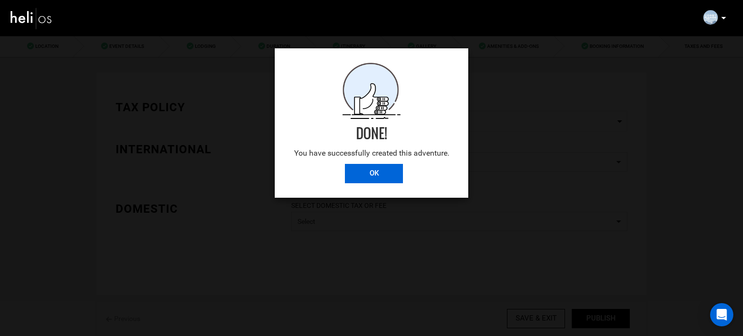
click at [386, 181] on input "OK" at bounding box center [374, 173] width 58 height 19
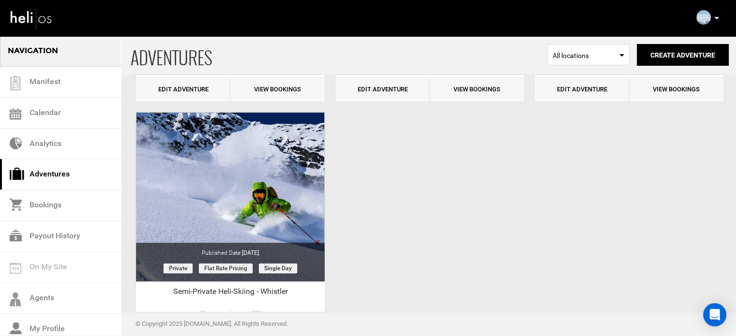
scroll to position [290, 0]
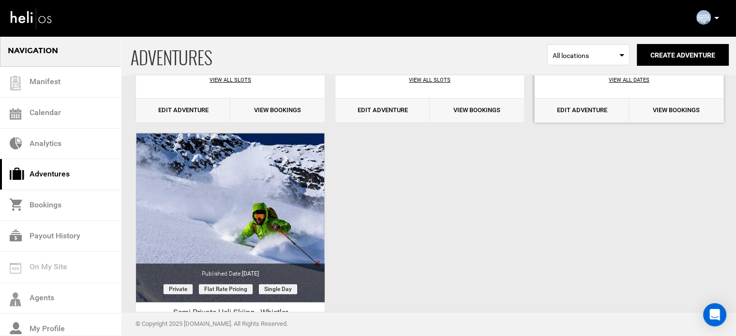
click at [577, 117] on link "Edit Adventure" at bounding box center [582, 111] width 94 height 24
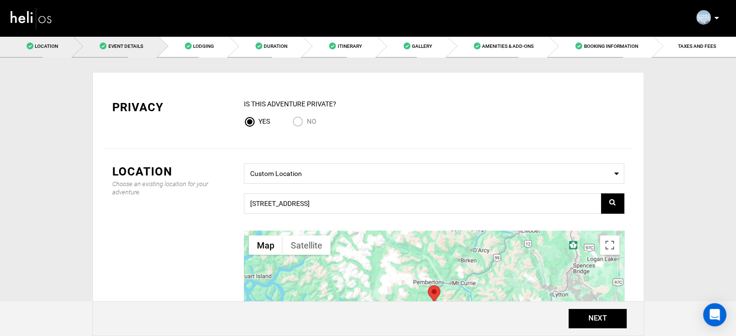
click at [130, 54] on link "Event Details" at bounding box center [115, 46] width 85 height 22
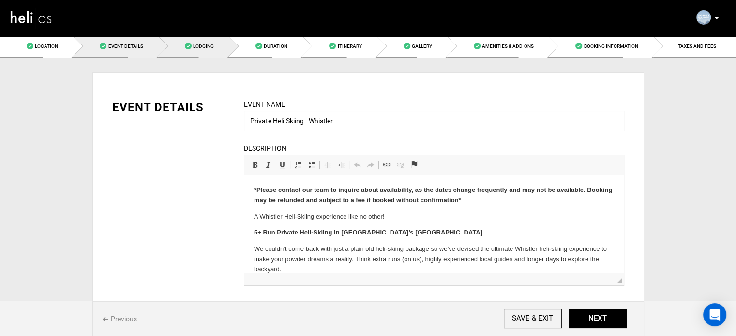
click at [217, 51] on link "Lodging" at bounding box center [193, 46] width 71 height 22
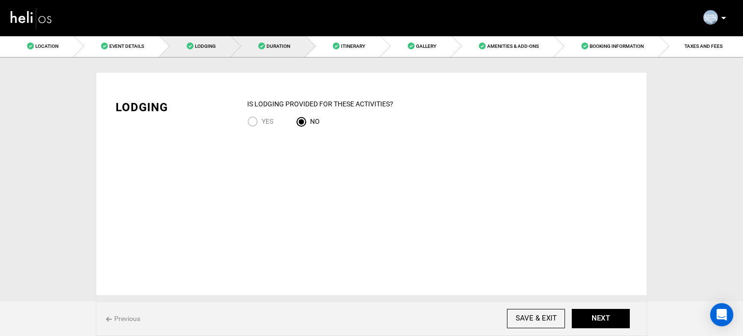
click at [271, 48] on span "Duration" at bounding box center [279, 46] width 24 height 5
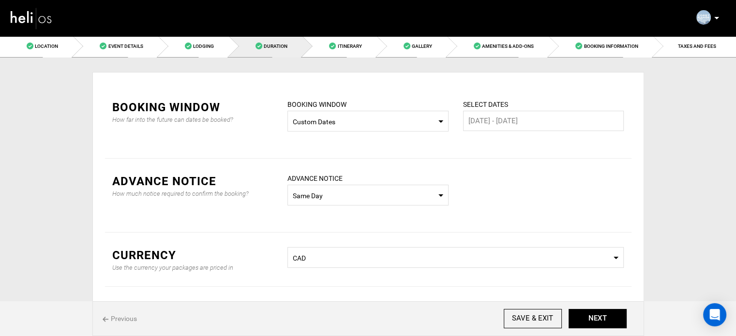
click at [347, 123] on span "Custom Dates" at bounding box center [368, 122] width 150 height 10
click at [332, 192] on div "Custom Dates" at bounding box center [368, 195] width 146 height 10
drag, startPoint x: 386, startPoint y: 118, endPoint x: 378, endPoint y: 128, distance: 13.2
click at [386, 118] on span "Custom Dates" at bounding box center [368, 122] width 150 height 10
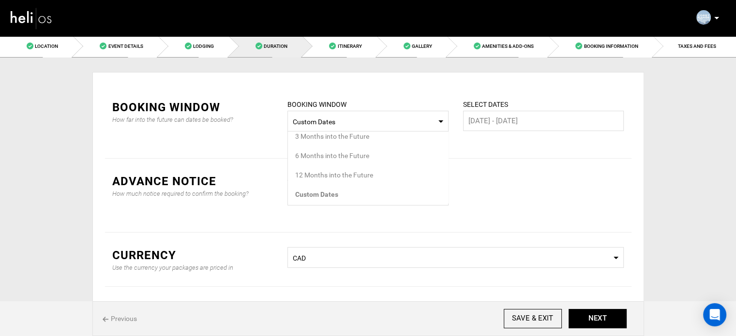
click at [349, 173] on div "12 Months into the Future" at bounding box center [368, 175] width 146 height 10
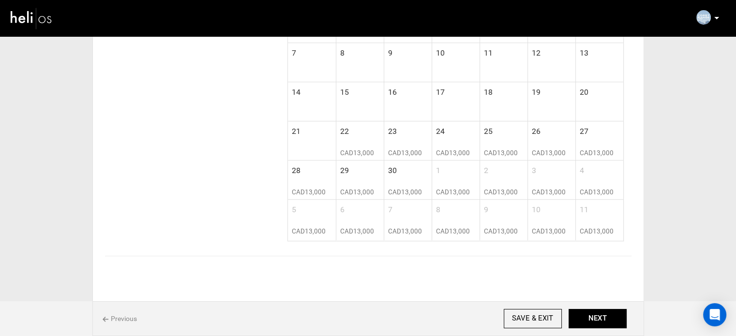
scroll to position [404, 0]
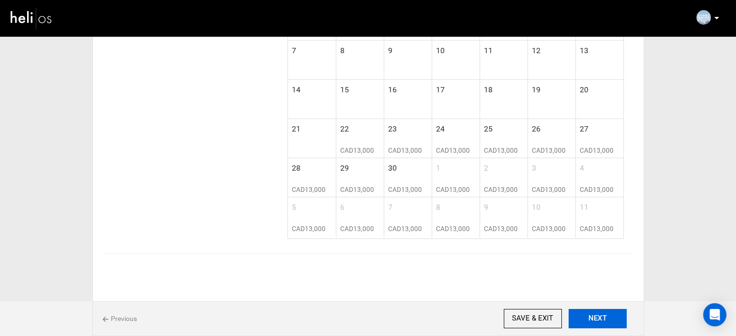
click at [597, 324] on button "NEXT" at bounding box center [597, 318] width 58 height 19
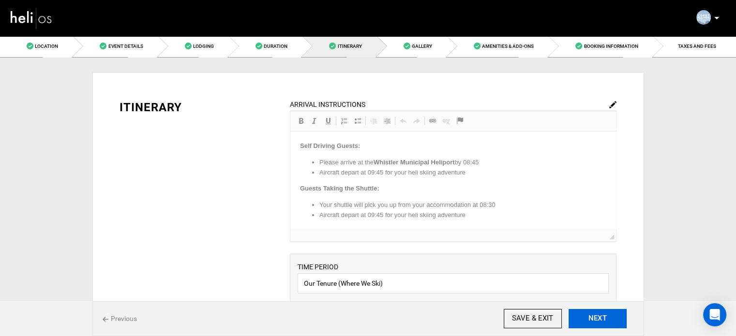
click at [597, 324] on button "NEXT" at bounding box center [597, 318] width 58 height 19
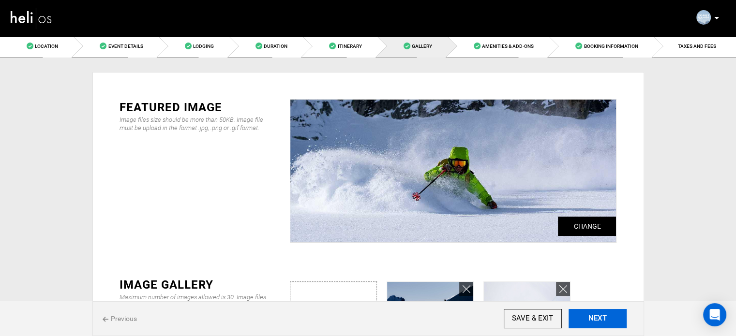
click at [597, 324] on button "NEXT" at bounding box center [597, 318] width 58 height 19
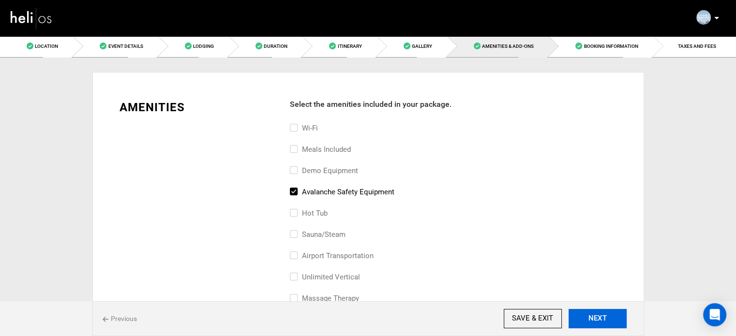
click at [597, 324] on button "NEXT" at bounding box center [597, 318] width 58 height 19
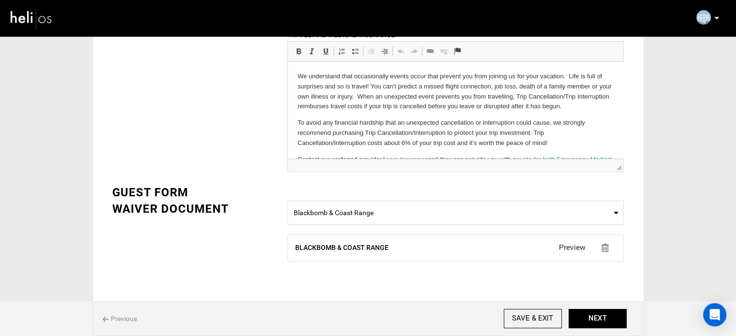
scroll to position [363, 0]
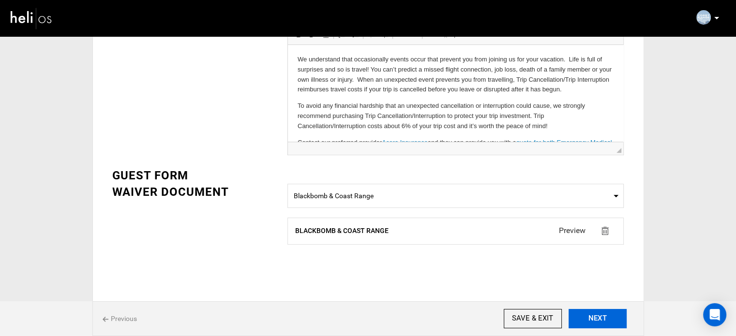
click at [612, 316] on button "NEXT" at bounding box center [597, 318] width 58 height 19
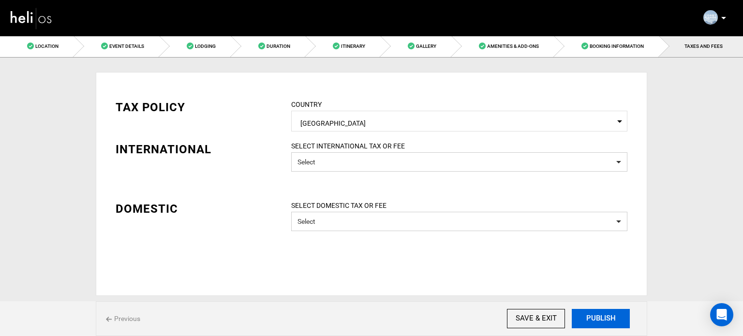
click at [611, 316] on button "PUBLISH" at bounding box center [601, 318] width 58 height 19
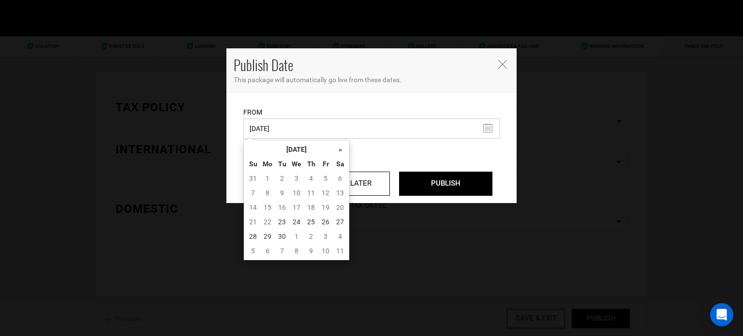
click at [311, 130] on input "06/09/2025" at bounding box center [371, 129] width 256 height 20
click at [275, 218] on td "23" at bounding box center [282, 222] width 15 height 15
type input "09/23/2025"
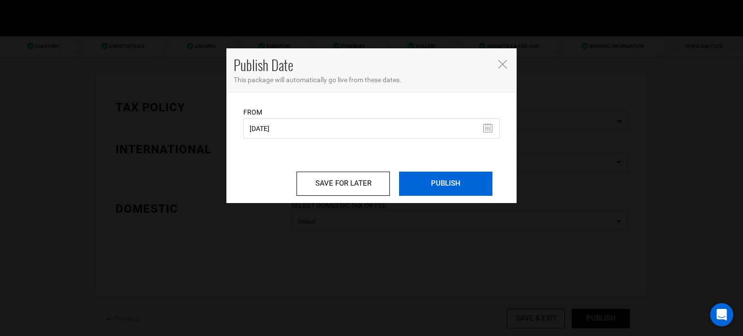
click at [474, 183] on input "PUBLISH" at bounding box center [445, 184] width 93 height 24
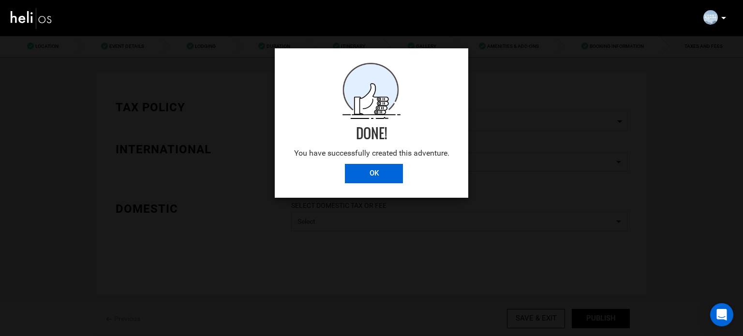
click at [365, 178] on input "OK" at bounding box center [374, 173] width 58 height 19
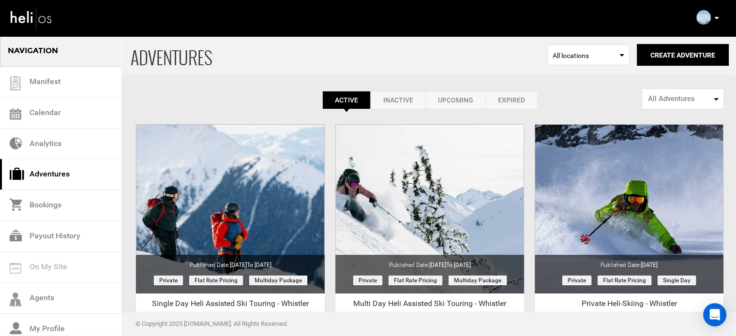
click at [715, 18] on icon at bounding box center [716, 18] width 5 height 2
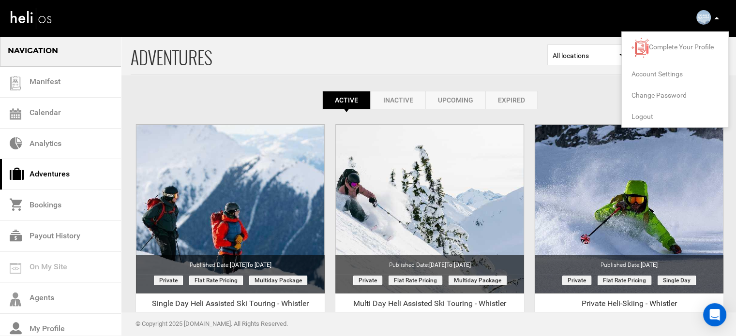
click at [646, 117] on span "Logout" at bounding box center [642, 117] width 22 height 8
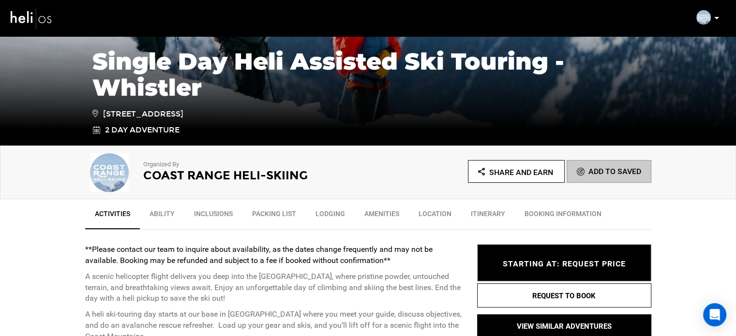
scroll to position [181, 0]
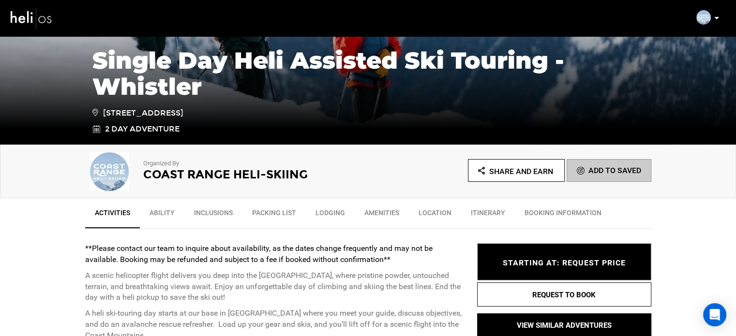
click at [307, 209] on link "Lodging" at bounding box center [330, 215] width 49 height 24
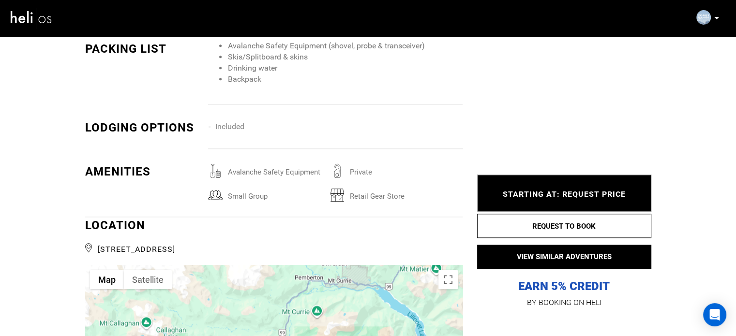
scroll to position [1051, 0]
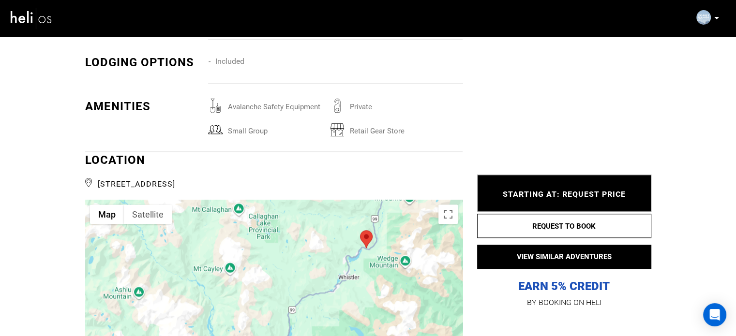
drag, startPoint x: 307, startPoint y: 209, endPoint x: 414, endPoint y: 154, distance: 120.3
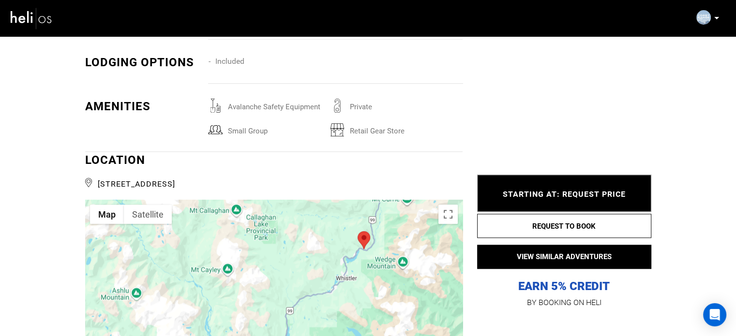
click at [414, 154] on div "LOCATION 539W+C9, Whistler, BC V8E, Canada" at bounding box center [273, 171] width 377 height 38
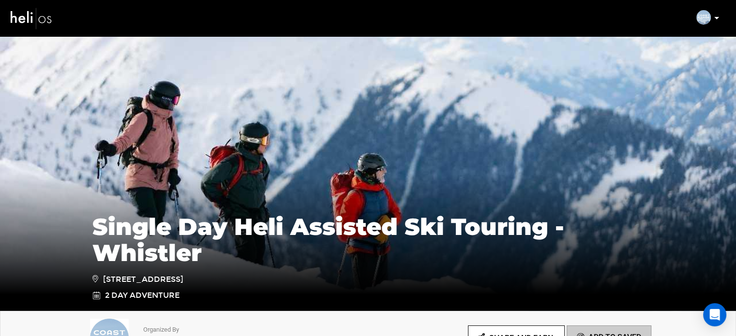
scroll to position [0, 0]
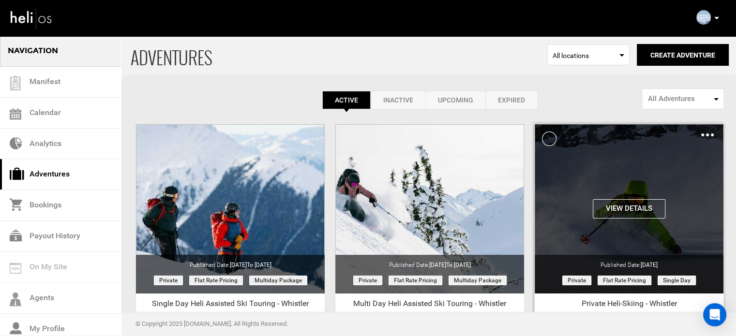
click at [705, 135] on img at bounding box center [707, 135] width 13 height 3
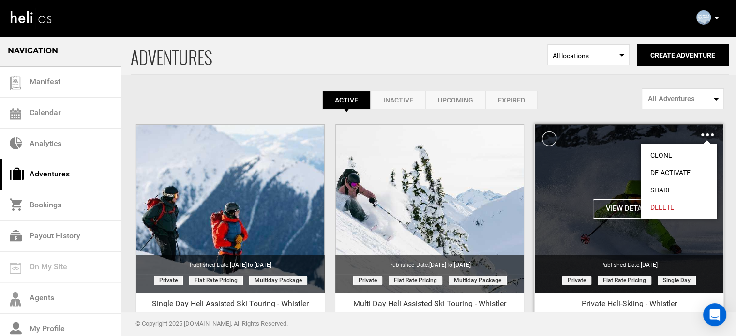
click at [665, 184] on link "Share" at bounding box center [679, 189] width 76 height 17
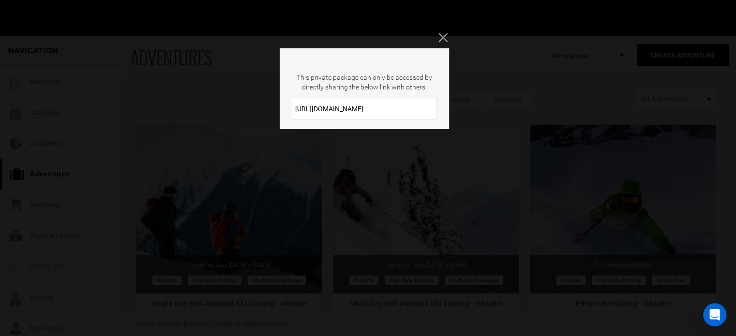
click at [325, 109] on input "https://heli.life/ygnRI2" at bounding box center [364, 109] width 145 height 22
click at [443, 33] on icon "Close" at bounding box center [442, 37] width 9 height 9
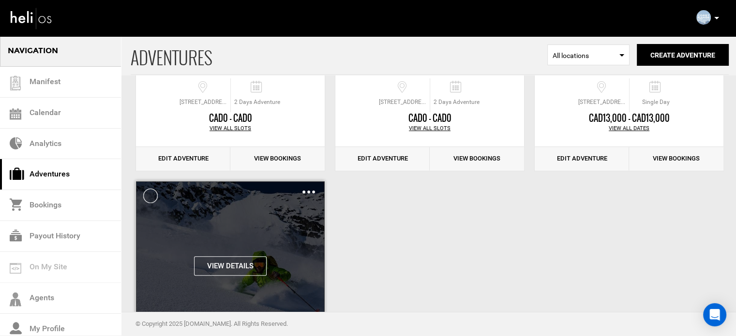
scroll to position [339, 0]
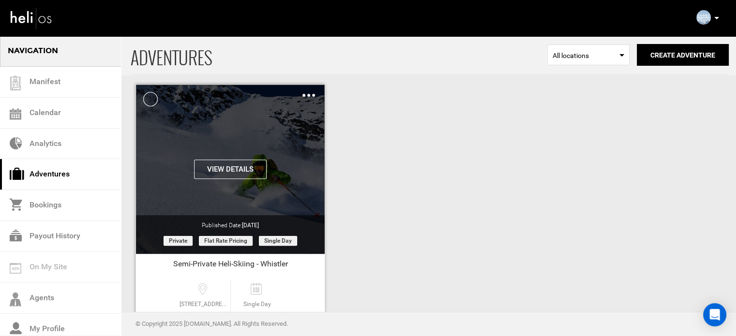
click at [310, 94] on img at bounding box center [308, 95] width 13 height 3
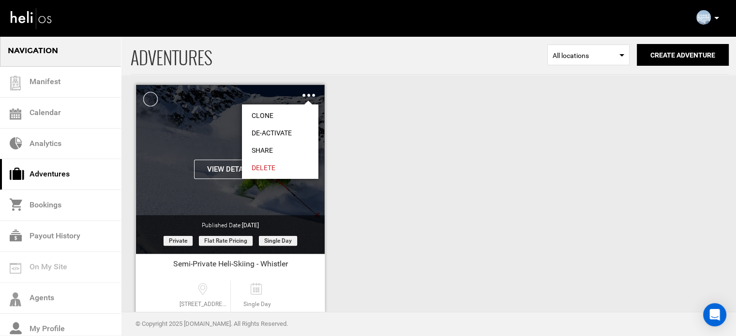
click at [265, 143] on link "Share" at bounding box center [280, 150] width 76 height 17
type input "https://heli.life/QXjDqG"
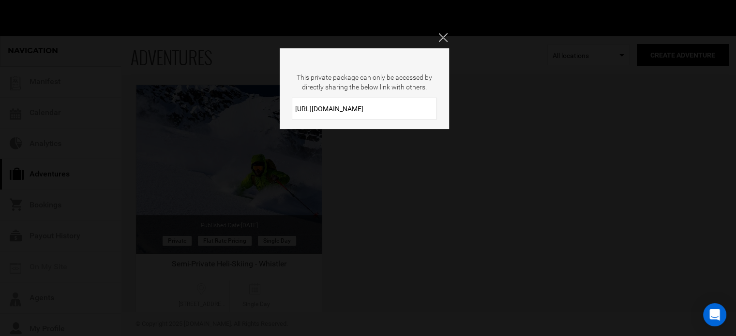
click at [341, 108] on input "https://heli.life/QXjDqG" at bounding box center [364, 109] width 145 height 22
click at [445, 39] on icon "Close" at bounding box center [442, 37] width 9 height 9
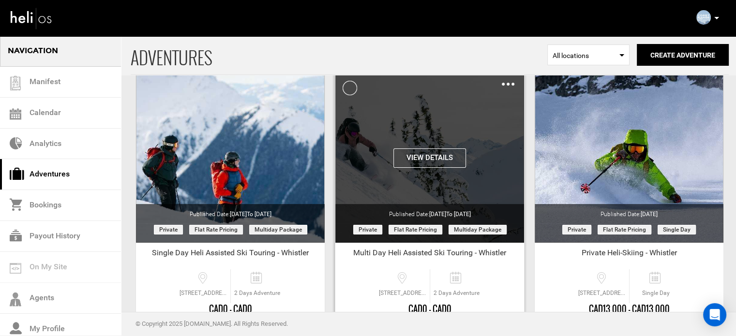
scroll to position [48, 0]
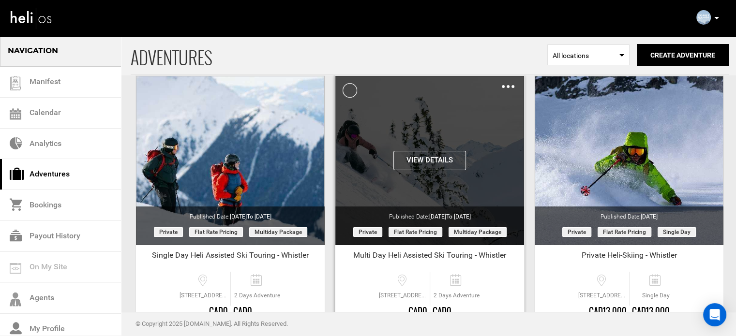
click at [434, 154] on button "View Details" at bounding box center [429, 160] width 73 height 19
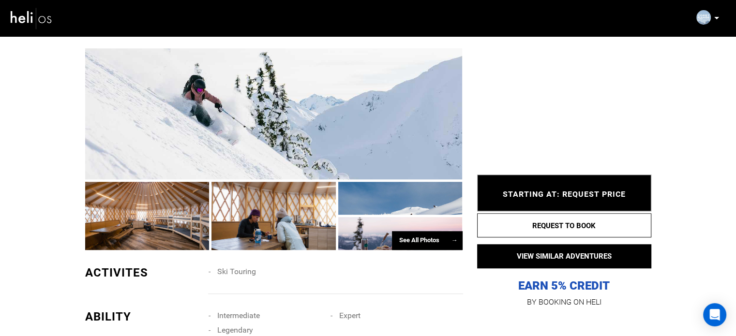
scroll to position [339, 0]
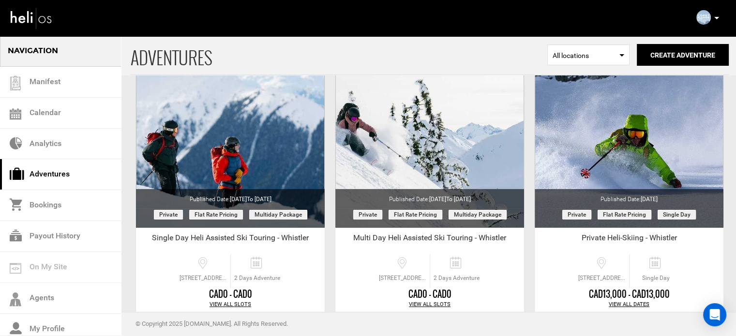
scroll to position [194, 0]
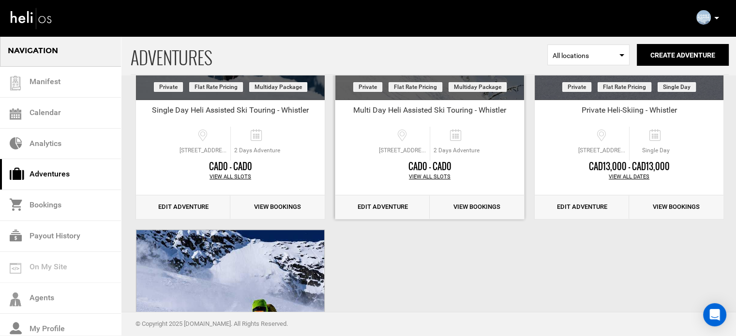
click at [393, 202] on link "Edit Adventure" at bounding box center [382, 207] width 94 height 24
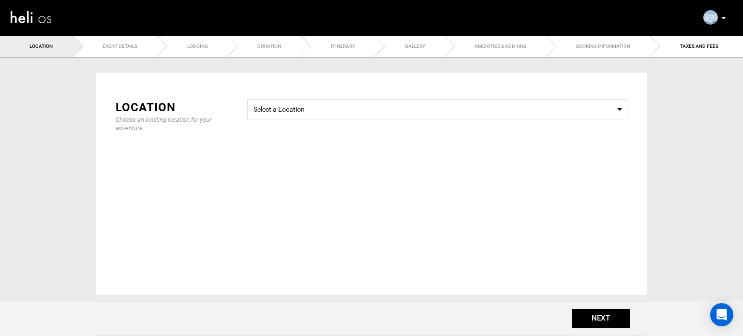
type input "Multi Day Heli Assisted Ski Touring - Whistler"
checkbox input "true"
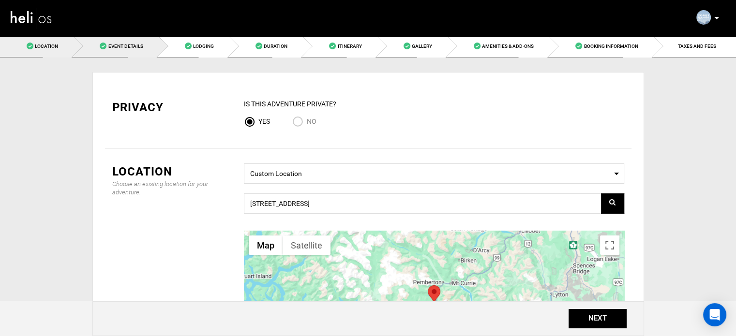
click at [119, 40] on link "Event Details" at bounding box center [115, 46] width 85 height 22
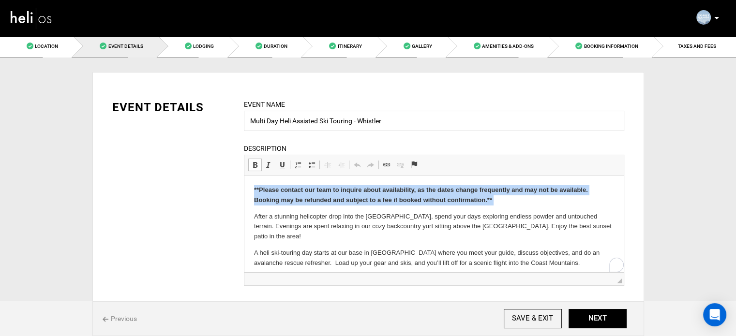
click at [321, 203] on strong "**Please contact our team to inquire about availability, as the dates change fr…" at bounding box center [421, 194] width 334 height 17
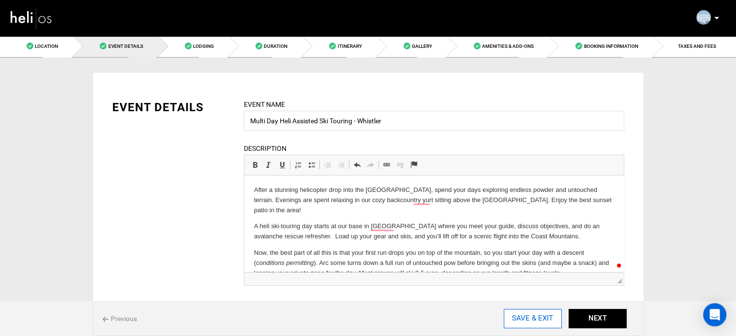
click at [515, 319] on input "SAVE & EXIT" at bounding box center [533, 318] width 58 height 19
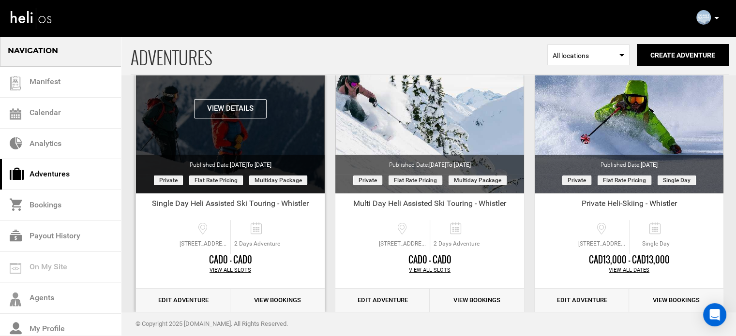
scroll to position [145, 0]
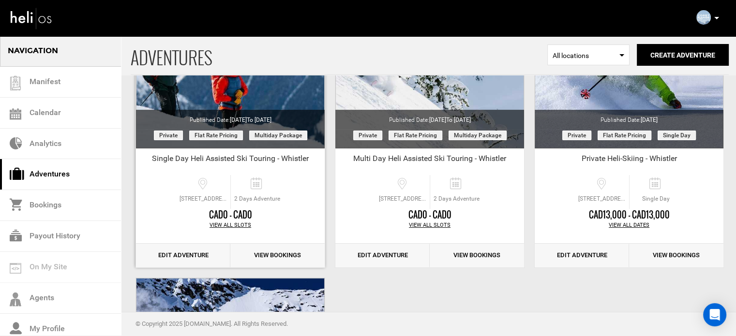
click at [193, 250] on link "Edit Adventure" at bounding box center [183, 256] width 94 height 24
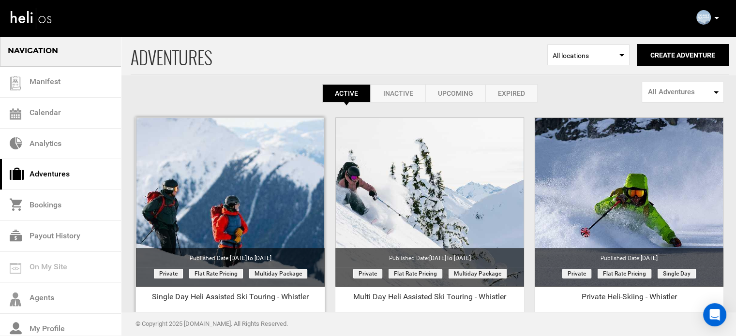
scroll to position [194, 0]
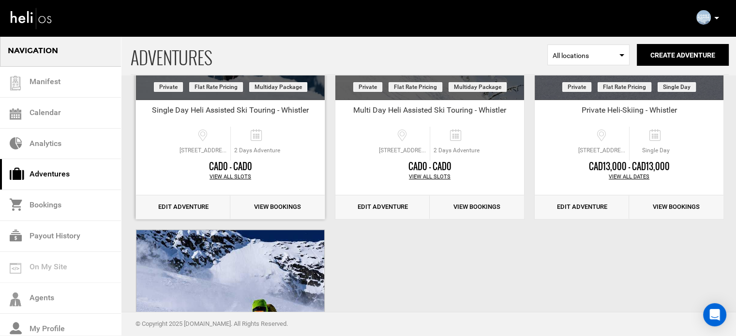
click at [178, 200] on link "Edit Adventure" at bounding box center [183, 207] width 94 height 24
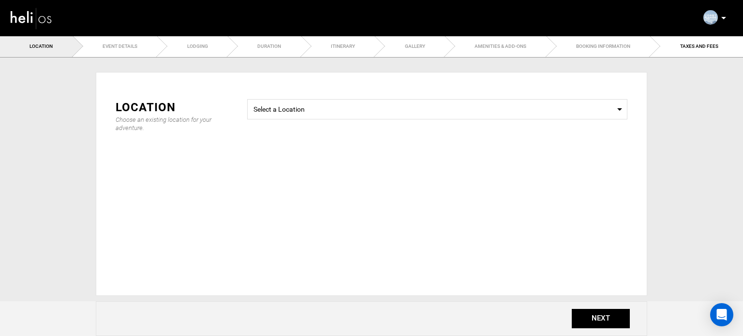
type input "Single Day Heli Assisted Ski Touring - Whistler"
checkbox input "true"
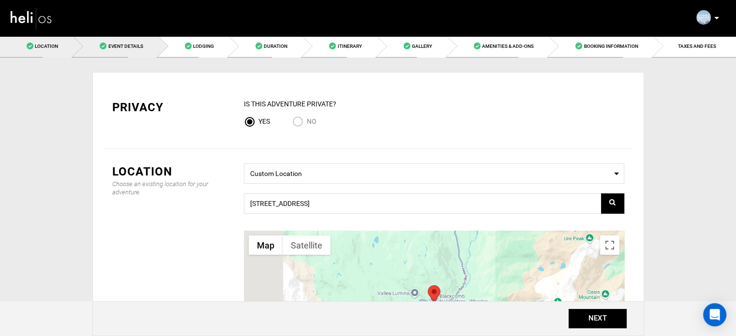
click at [140, 48] on span "Event Details" at bounding box center [125, 46] width 35 height 5
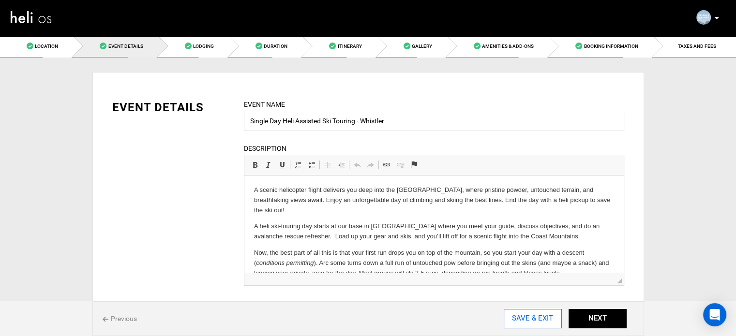
click at [542, 317] on input "SAVE & EXIT" at bounding box center [533, 318] width 58 height 19
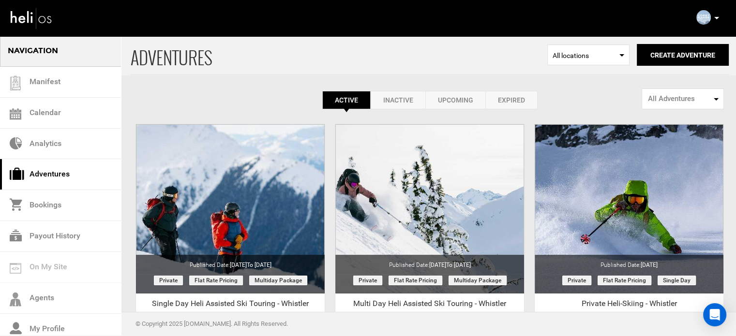
click at [714, 19] on p at bounding box center [716, 18] width 6 height 11
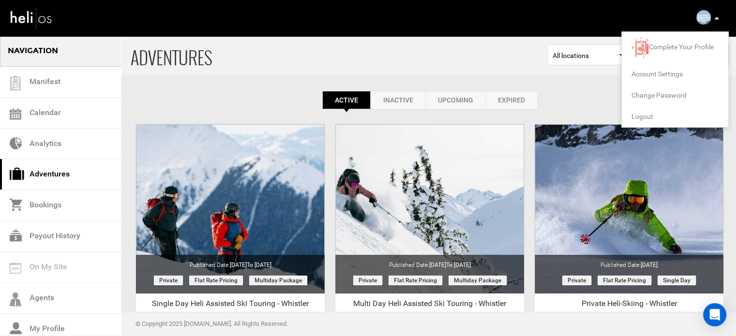
click at [648, 115] on span "Logout" at bounding box center [642, 117] width 22 height 8
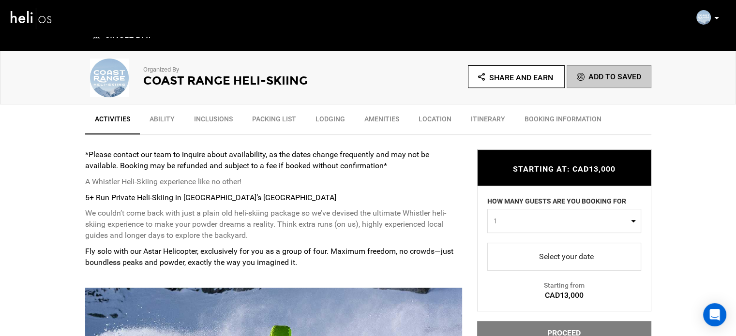
scroll to position [290, 0]
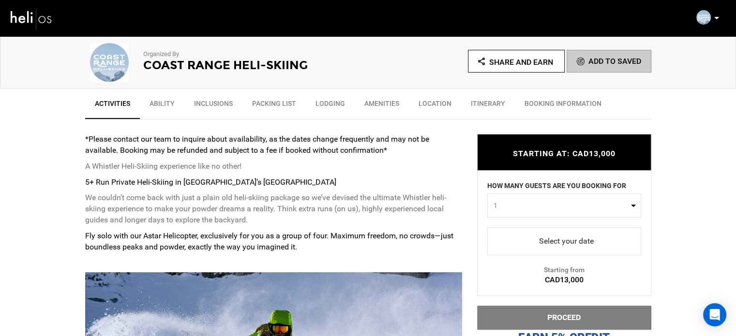
click at [556, 205] on span "1" at bounding box center [560, 206] width 135 height 10
click at [555, 203] on span "1" at bounding box center [560, 206] width 135 height 10
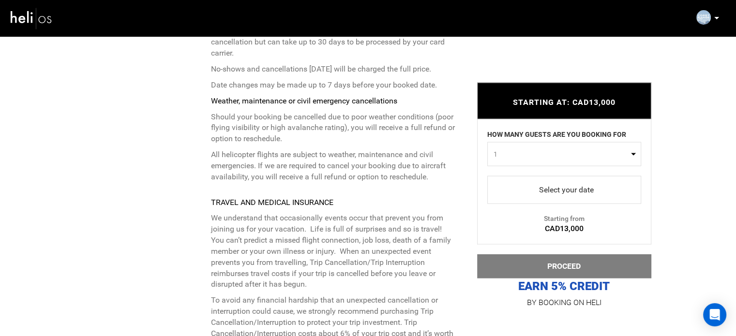
scroll to position [2032, 0]
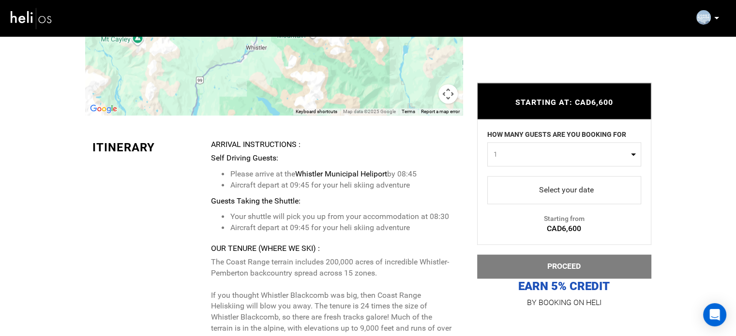
scroll to position [1500, 0]
